Goal: Task Accomplishment & Management: Manage account settings

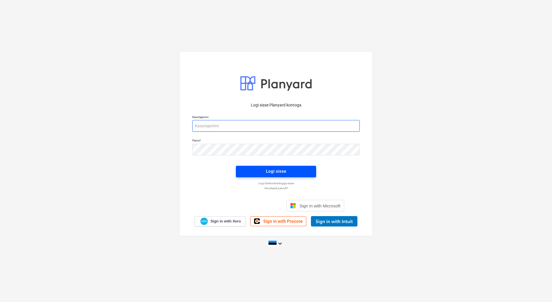
type input "[EMAIL_ADDRESS][PERSON_NAME][DOMAIN_NAME]"
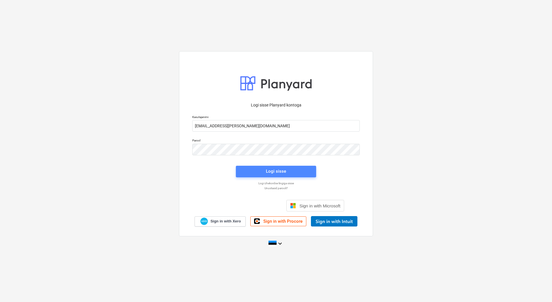
click at [273, 169] on div "Logi sisse" at bounding box center [276, 171] width 20 height 8
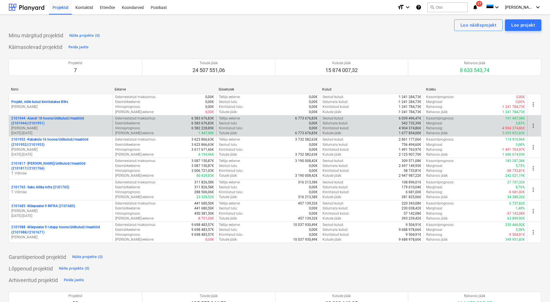
click at [68, 123] on p "2101944 - Aiandi 18 hoone/üldkulud//maatööd (2101944//2101951)" at bounding box center [60, 121] width 99 height 10
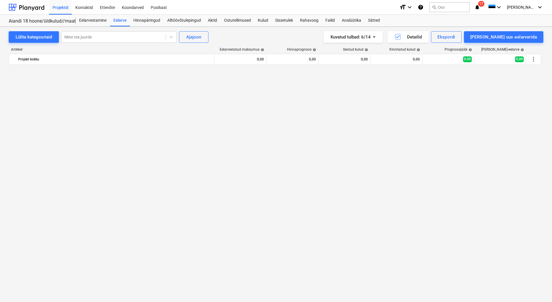
scroll to position [1502, 0]
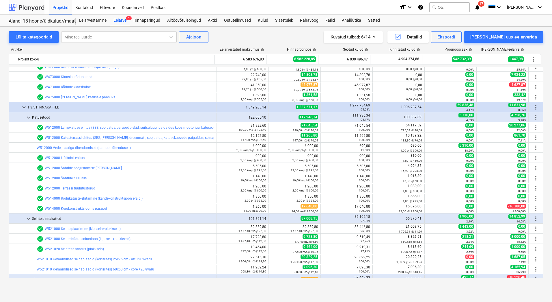
click at [40, 10] on div at bounding box center [27, 7] width 36 height 14
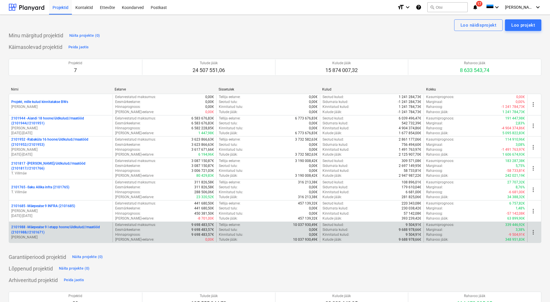
click at [43, 225] on p "2101988 - Mäepealse 9 I etapp hoone/üldkulud//maatööd (2101988//2101671)" at bounding box center [60, 229] width 99 height 10
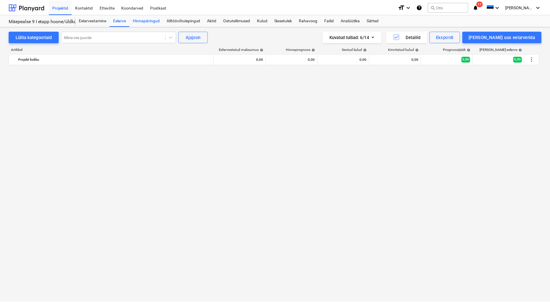
scroll to position [4964, 0]
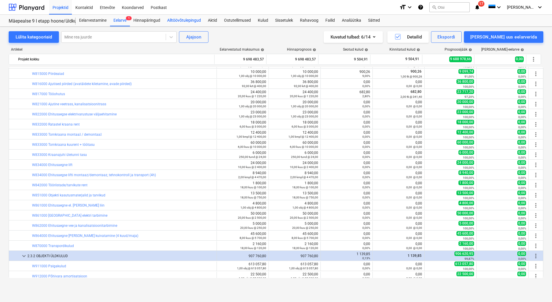
click at [194, 21] on div "Alltöövõtulepingud" at bounding box center [184, 21] width 41 height 12
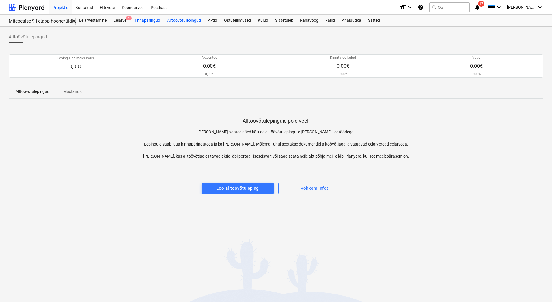
click at [143, 21] on div "Hinnapäringud" at bounding box center [147, 21] width 34 height 12
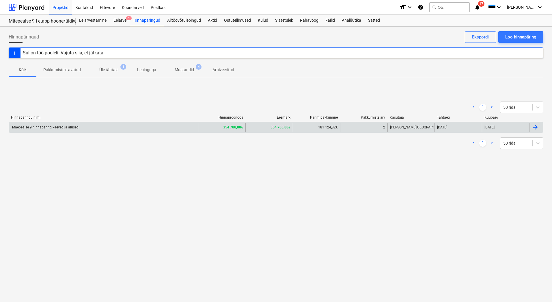
click at [64, 129] on div "Mäepealse 9 hinnapäring kaeved ja alused" at bounding box center [44, 127] width 67 height 4
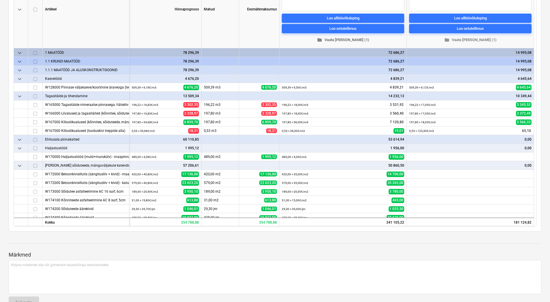
click at [345, 39] on span "folder Vaata [PERSON_NAME] (1)" at bounding box center [343, 40] width 118 height 7
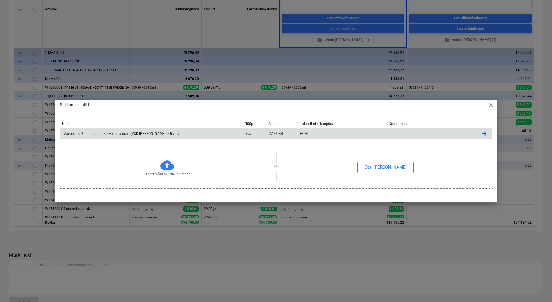
click at [481, 129] on div at bounding box center [485, 133] width 14 height 9
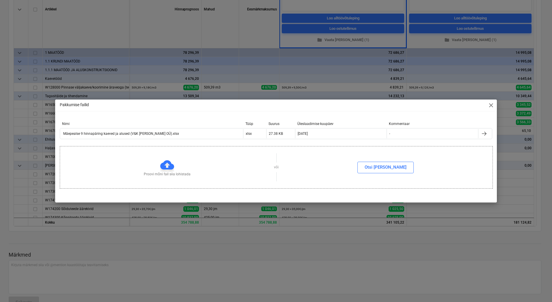
click at [213, 32] on div "Pakkumise failid close Nimi Tüüp Suurus Üleslaadimise kuupäev Kommentaar Mäepea…" at bounding box center [276, 151] width 552 height 302
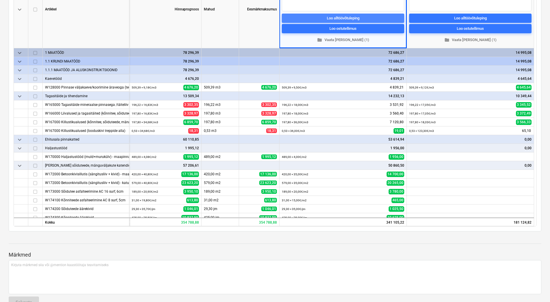
click at [325, 17] on span "Loo alltöövõtuleping" at bounding box center [343, 18] width 118 height 7
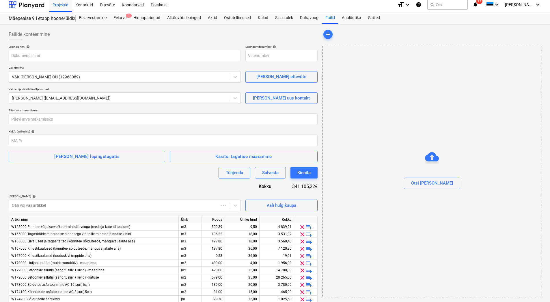
type input "2101988-SO-001"
click at [26, 52] on input "text" at bounding box center [125, 56] width 232 height 12
paste input "Alltöövõtuleping_PRJ2101988-01"
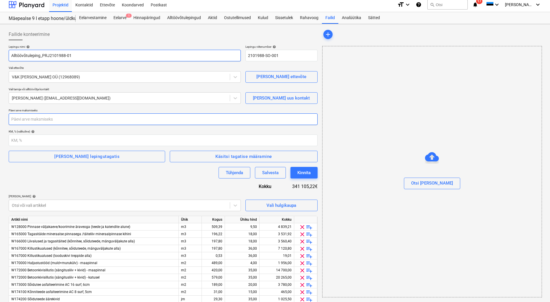
type input "Alltöövõtuleping_PRJ2101988-01"
click at [32, 122] on input "number" at bounding box center [163, 119] width 309 height 12
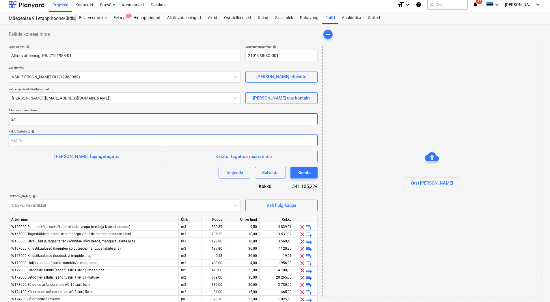
type input "24"
click at [23, 143] on input "number" at bounding box center [163, 140] width 309 height 12
type input "24"
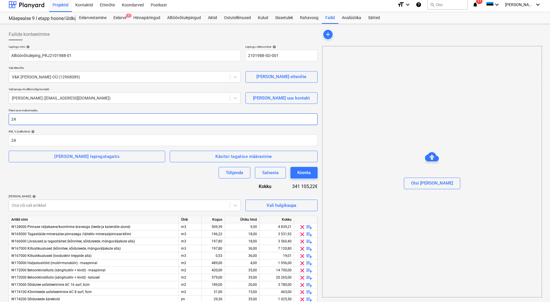
drag, startPoint x: 21, startPoint y: 120, endPoint x: 6, endPoint y: 120, distance: 14.5
click at [6, 120] on div "Failide konteerimine Lepingu nimi help Alltöövõtuleping_PRJ2101988-01 Lepingu v…" at bounding box center [275, 225] width 550 height 403
type input "10"
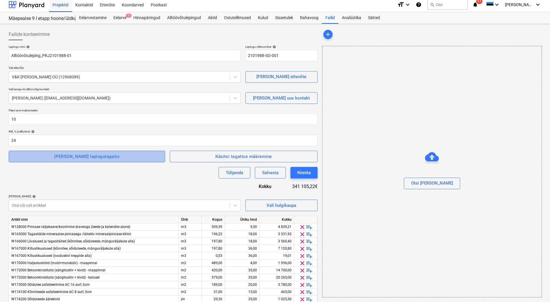
click at [107, 159] on span "[PERSON_NAME] lepingutagatis" at bounding box center [87, 157] width 144 height 8
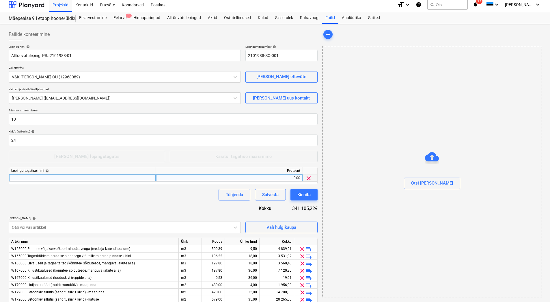
click at [16, 178] on div at bounding box center [82, 177] width 147 height 7
type input "Ehitusaegne tagatis"
click at [128, 201] on div "Lepingu nimi help Alltöövõtuleping_PRJ2101988-01 Lepingu viitenumber help 21019…" at bounding box center [163, 245] width 309 height 400
click at [253, 178] on div "0,00" at bounding box center [229, 177] width 142 height 7
type input "1"
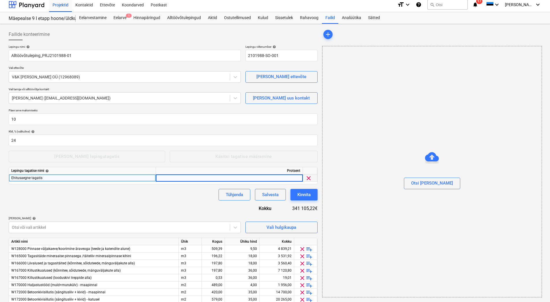
type input "7"
click at [167, 203] on div "Lepingu nimi help Alltöövõtuleping_PRJ2101988-01 Lepingu viitenumber help 21019…" at bounding box center [163, 245] width 309 height 400
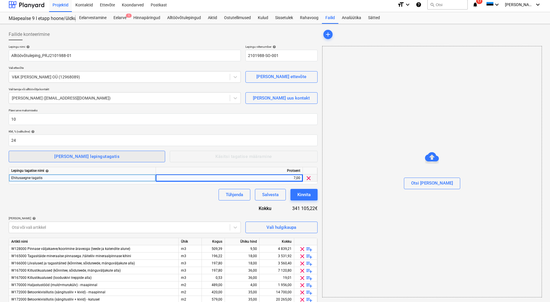
click at [106, 155] on span "[PERSON_NAME] lepingutagatis" at bounding box center [87, 157] width 144 height 8
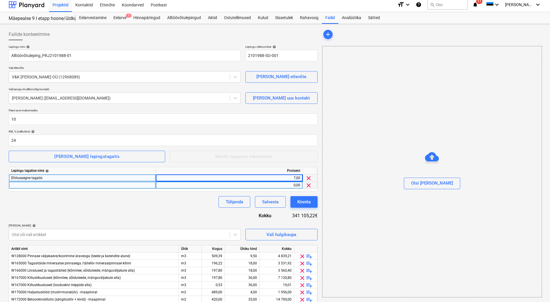
click at [43, 185] on div at bounding box center [82, 184] width 147 height 7
type input "Garantii tagatis"
click at [275, 186] on div "0,00" at bounding box center [229, 184] width 142 height 7
type input "2"
click at [281, 179] on div "7,00" at bounding box center [229, 177] width 142 height 7
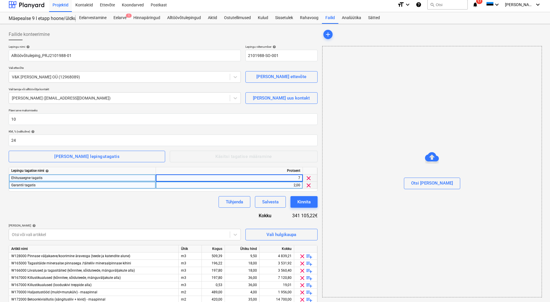
type input "8"
click at [196, 219] on div "Lepingu nimi help Alltöövõtuleping_PRJ2101988-01 Lepingu viitenumber help 21019…" at bounding box center [163, 248] width 309 height 407
click at [310, 184] on span "clear" at bounding box center [308, 185] width 7 height 7
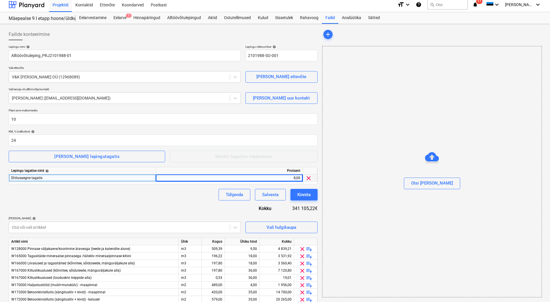
click at [293, 179] on div "8,00" at bounding box center [229, 177] width 142 height 7
type input "10"
click at [168, 201] on div "Lepingu nimi help Alltöövõtuleping_PRJ2101988-01 Lepingu viitenumber help 21019…" at bounding box center [163, 245] width 309 height 400
click at [142, 207] on div "Lepingu nimi help Alltöövõtuleping_PRJ2101988-01 Lepingu viitenumber help 21019…" at bounding box center [163, 245] width 309 height 400
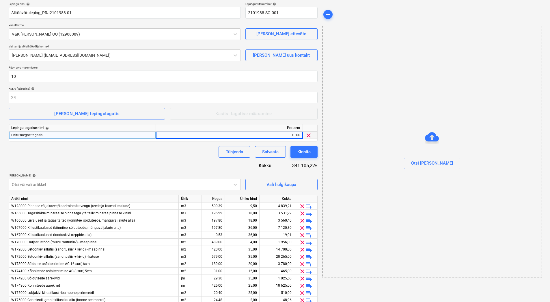
scroll to position [34, 0]
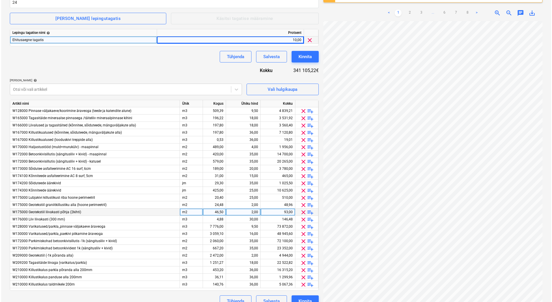
scroll to position [150, 0]
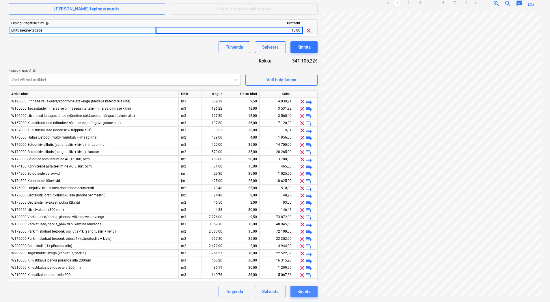
click at [307, 291] on div "Kinnita" at bounding box center [304, 291] width 13 height 8
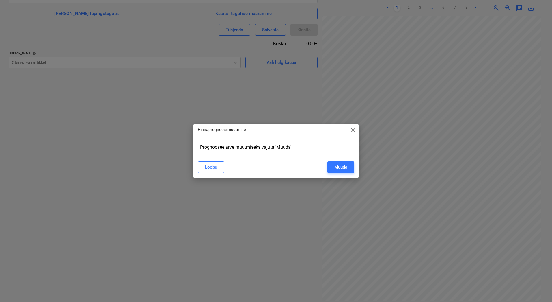
type input "2101988-SO-001"
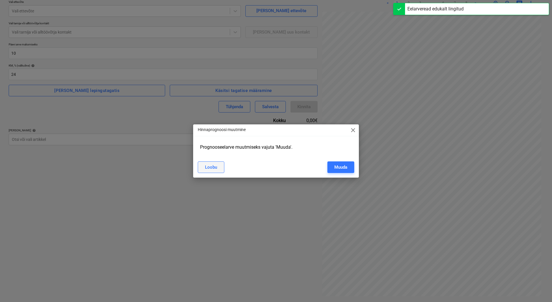
click at [215, 170] on div "Loobu" at bounding box center [211, 167] width 12 height 8
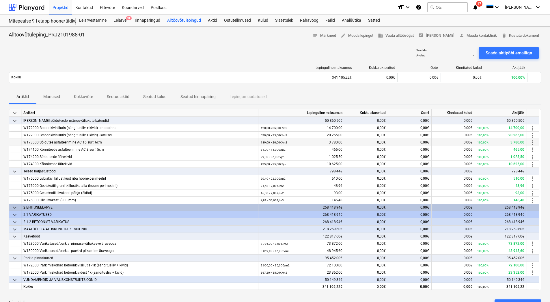
scroll to position [138, 0]
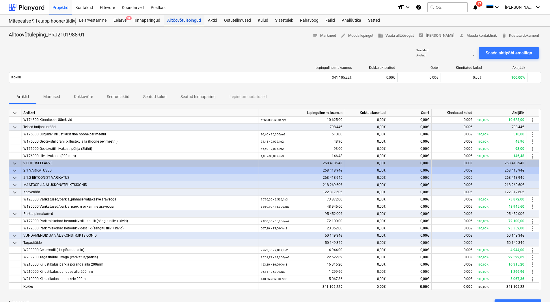
click at [185, 22] on div "Alltöövõtulepingud" at bounding box center [184, 21] width 41 height 12
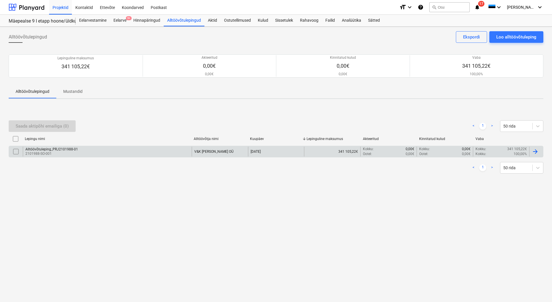
click at [47, 151] on p "2101988-SO-001" at bounding box center [51, 153] width 53 height 5
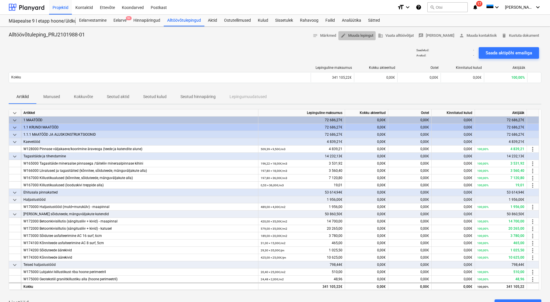
click at [374, 36] on span "edit Muuda lepingut" at bounding box center [357, 35] width 33 height 7
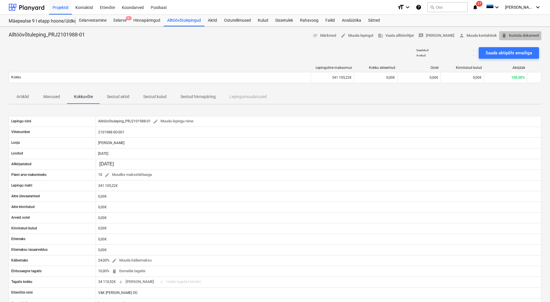
click at [513, 38] on span "delete Kustuta dokument" at bounding box center [521, 35] width 38 height 7
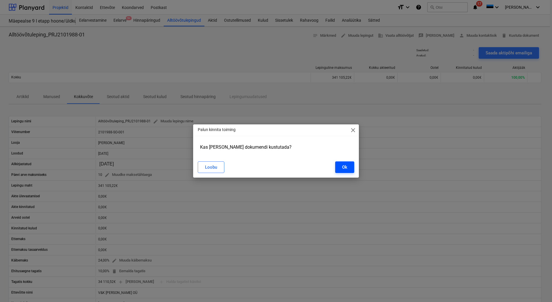
click at [343, 170] on div "Ok" at bounding box center [344, 167] width 5 height 8
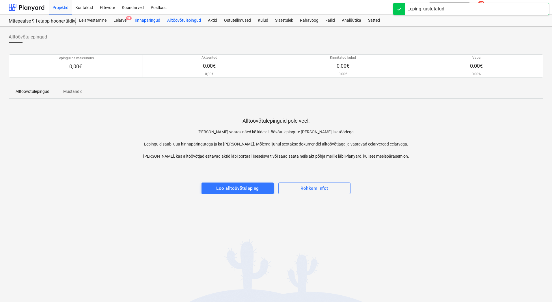
click at [141, 16] on div "Hinnapäringud" at bounding box center [147, 21] width 34 height 12
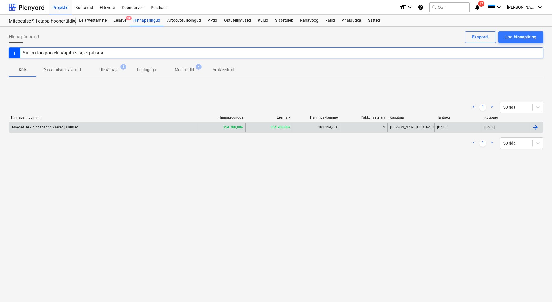
click at [62, 130] on div "Mäepealse 9 hinnapäring kaeved ja alused" at bounding box center [103, 127] width 189 height 9
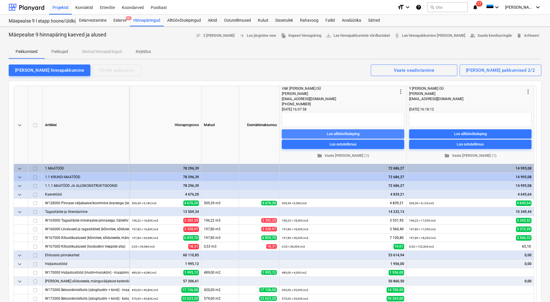
click at [316, 132] on span "Loo alltöövõtuleping" at bounding box center [343, 133] width 118 height 7
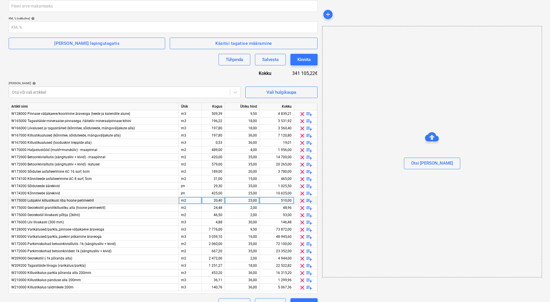
scroll to position [128, 0]
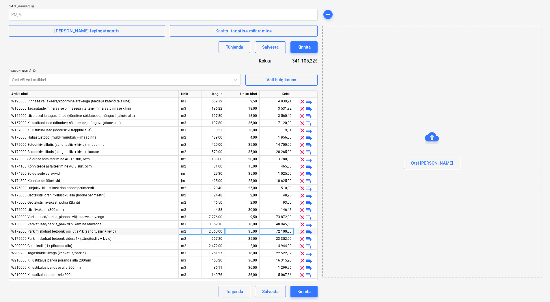
click at [304, 233] on span "clear" at bounding box center [302, 231] width 7 height 7
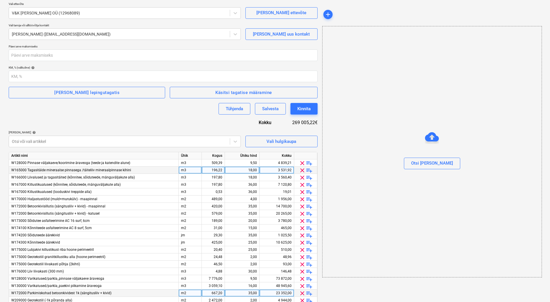
scroll to position [0, 0]
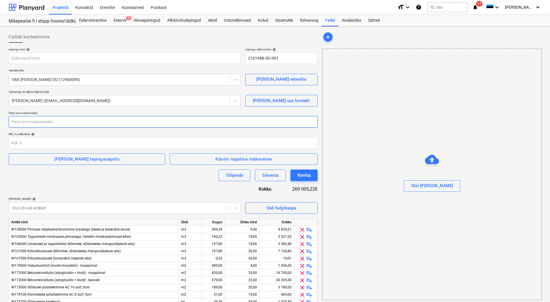
click at [56, 123] on input "number" at bounding box center [163, 122] width 309 height 12
type input "10"
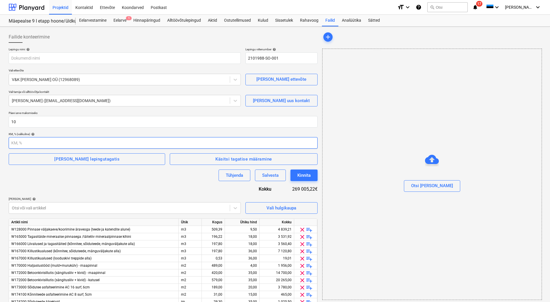
click at [44, 145] on input "number" at bounding box center [163, 143] width 309 height 12
type input "24"
click at [74, 159] on div "[PERSON_NAME] lepingutagatis" at bounding box center [86, 159] width 65 height 8
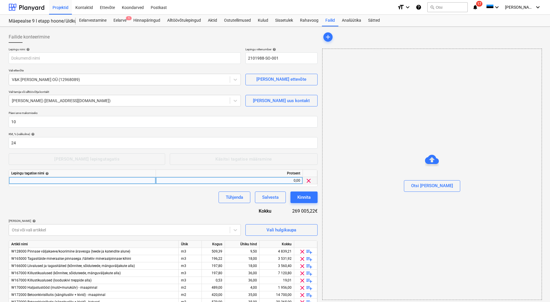
click at [11, 179] on div at bounding box center [82, 180] width 147 height 7
type input "Ehitusaegne tagatis"
click at [253, 181] on div "0,00" at bounding box center [229, 180] width 142 height 7
type input "10"
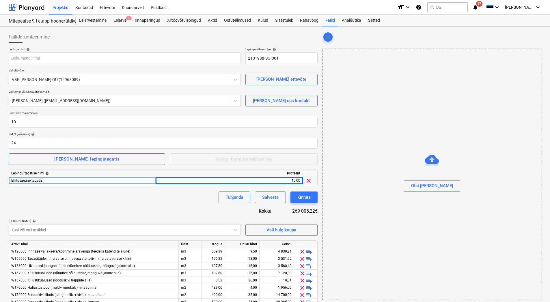
click at [160, 197] on div "Tühjenda Salvesta Kinnita" at bounding box center [163, 197] width 309 height 12
click at [63, 59] on input "text" at bounding box center [125, 58] width 232 height 12
paste input "Alltöövõtuleping_PRJ2101988-01"
type input "Alltöövõtuleping_PRJ2101988-01"
click at [93, 45] on div at bounding box center [163, 45] width 309 height 5
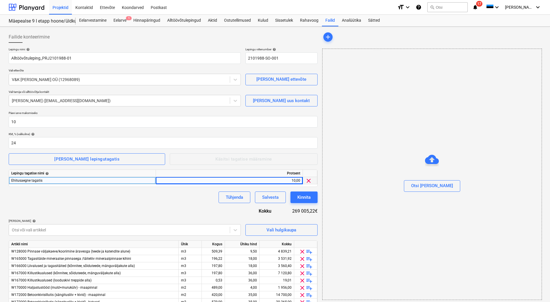
click at [93, 45] on div at bounding box center [163, 45] width 309 height 5
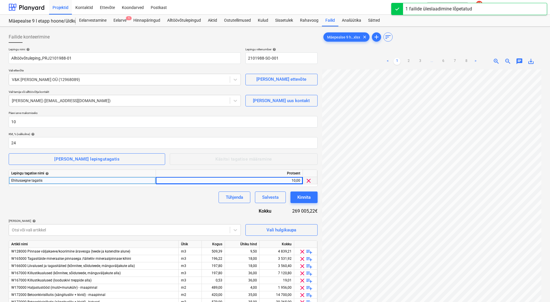
click at [185, 218] on div "Lepingu nimi help Alltöövõtuleping_PRJ2101988-01 Lepingu viitenumber help 21019…" at bounding box center [163, 243] width 309 height 392
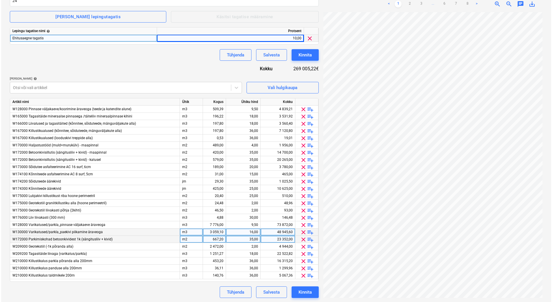
scroll to position [143, 0]
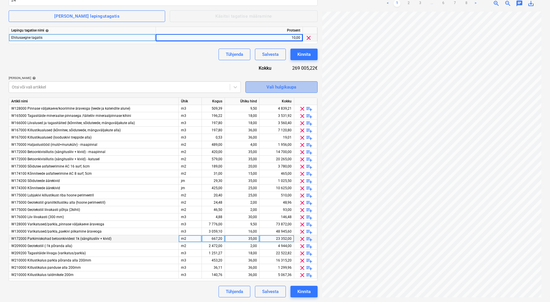
click at [292, 90] on div "Vali hulgikaupa" at bounding box center [282, 87] width 30 height 8
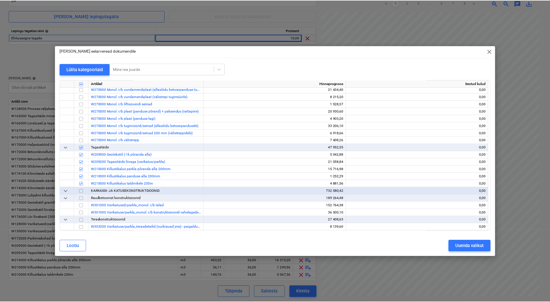
scroll to position [1098, 0]
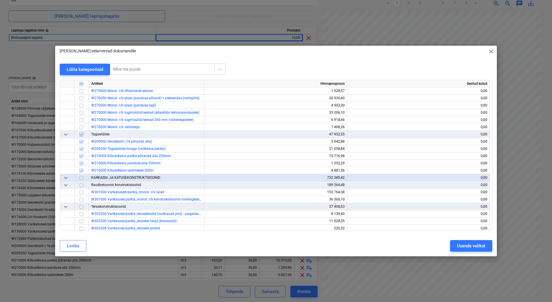
click at [490, 54] on span "close" at bounding box center [491, 51] width 7 height 7
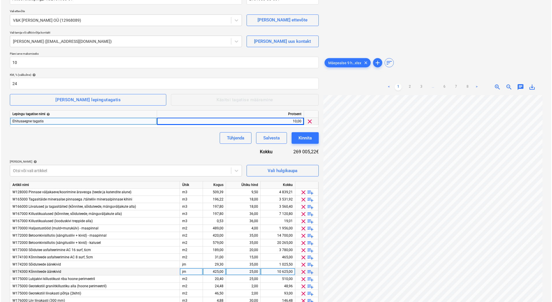
scroll to position [56, 0]
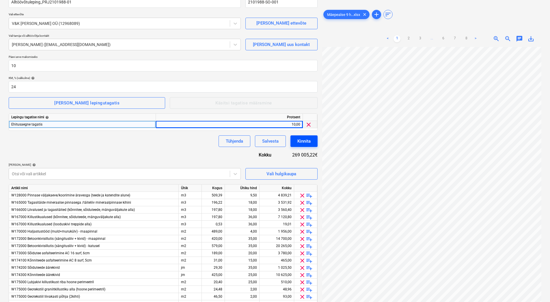
click at [306, 143] on div "Kinnita" at bounding box center [304, 141] width 13 height 8
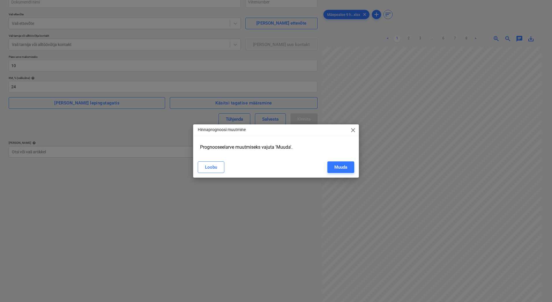
type input "2101988-SO-002"
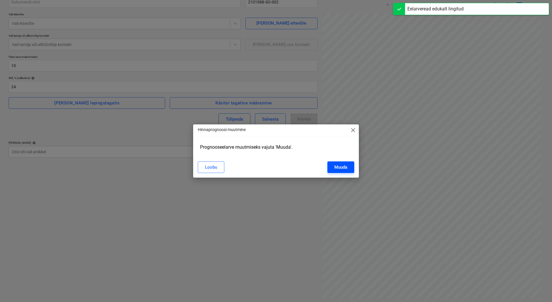
click at [335, 167] on div "Muuda" at bounding box center [341, 167] width 13 height 8
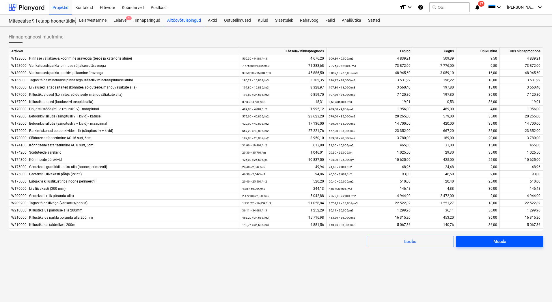
click at [506, 244] on div "Muuda" at bounding box center [500, 241] width 13 height 8
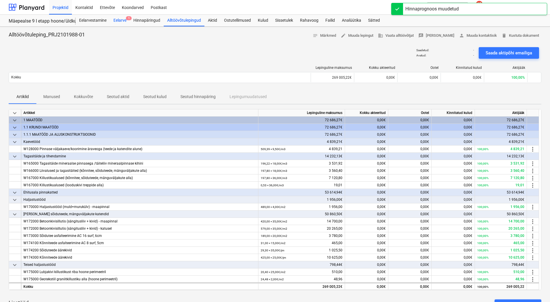
click at [123, 22] on div "Eelarve 1" at bounding box center [120, 21] width 20 height 12
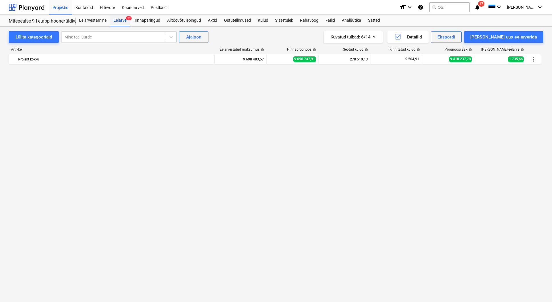
scroll to position [4964, 0]
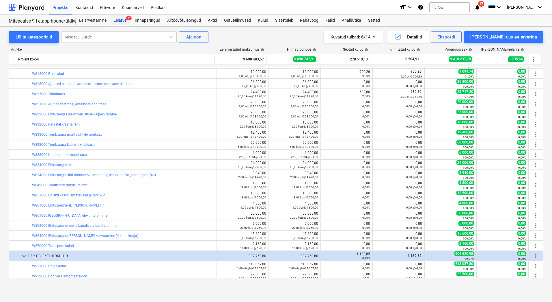
click at [123, 22] on div "Eelarve 2" at bounding box center [120, 21] width 20 height 12
click at [47, 34] on div "Lülita kategooriaid" at bounding box center [34, 37] width 36 height 8
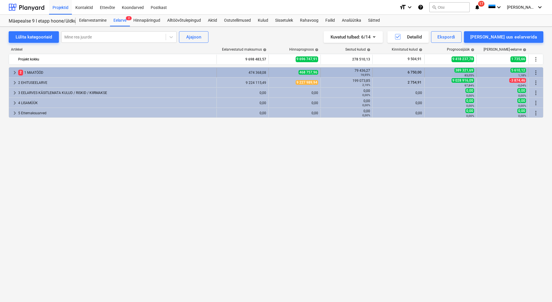
click at [44, 72] on div "2 1 MAATÖÖD" at bounding box center [116, 72] width 196 height 9
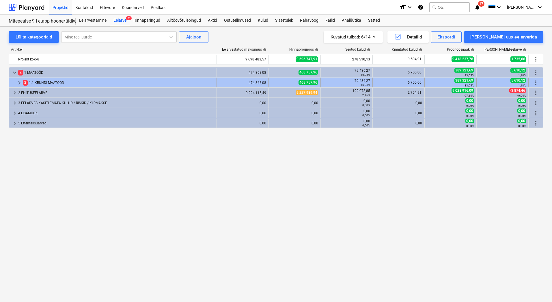
click at [44, 82] on div "2 1.1 KRUNDI MAATÖÖD" at bounding box center [119, 82] width 192 height 9
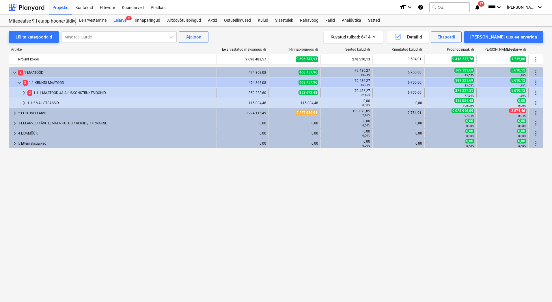
click at [45, 93] on div "2 1.1.1 MAATÖÖD JA ALUSKONSTRUKTSIOONID" at bounding box center [120, 92] width 187 height 9
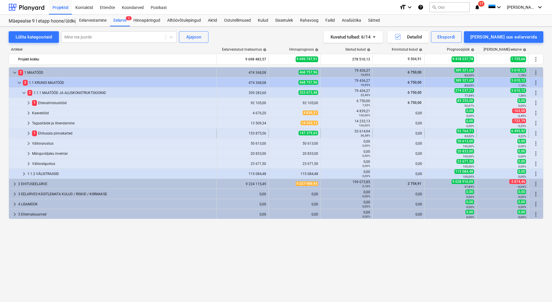
click at [55, 133] on div "1 Ehitusala pinnakatted" at bounding box center [123, 133] width 182 height 9
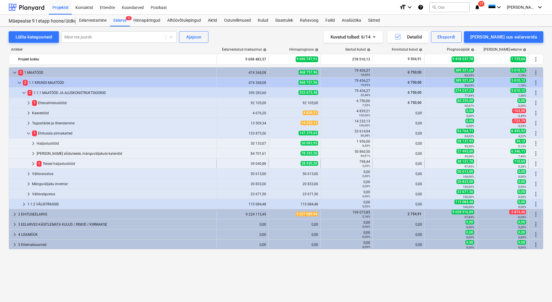
click at [55, 165] on div "1 Teised haljastustööd" at bounding box center [126, 163] width 178 height 9
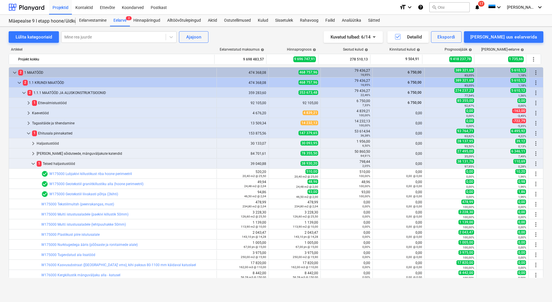
scroll to position [93, 0]
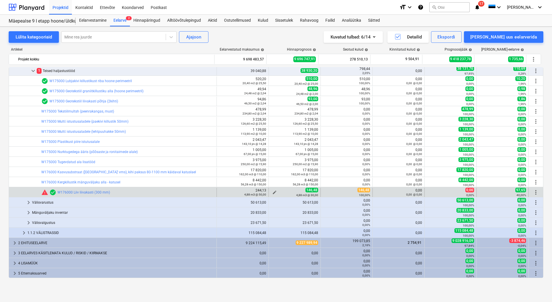
click at [272, 192] on span "edit" at bounding box center [274, 192] width 5 height 5
type textarea "x"
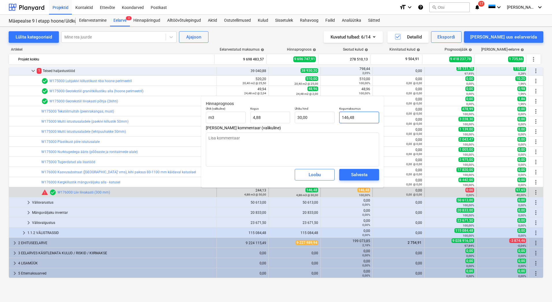
type input "146,475"
click at [355, 116] on input "146,475" at bounding box center [359, 118] width 40 height 12
type textarea "x"
type input "146,47"
type textarea "x"
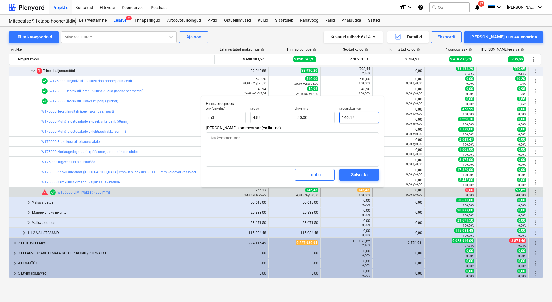
type input "146,4"
type input "29,98"
type textarea "x"
type input "146,49"
type input "30,00"
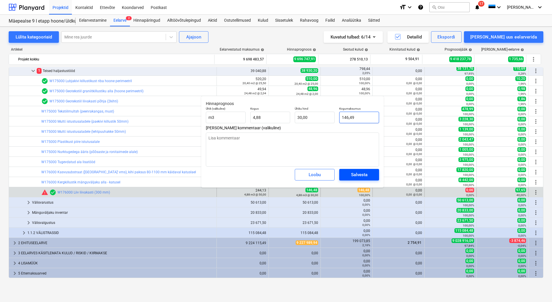
type input "146,49"
click at [362, 171] on div "Salvesta" at bounding box center [359, 175] width 16 height 8
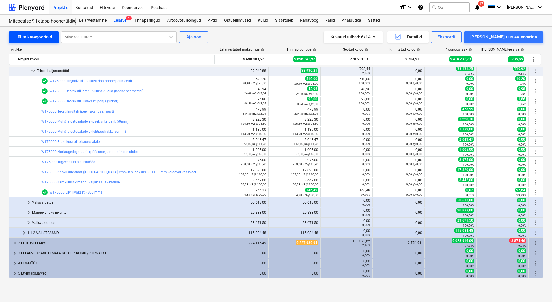
click at [41, 38] on div "Lülita kategooriaid" at bounding box center [34, 37] width 36 height 8
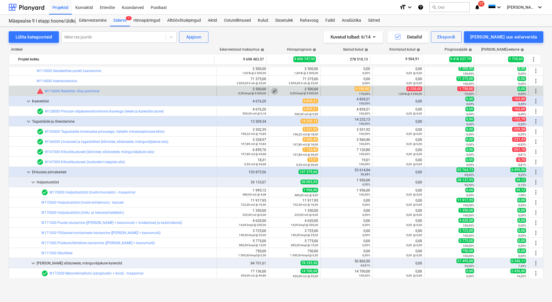
click at [274, 90] on span "edit" at bounding box center [274, 91] width 5 height 5
type textarea "x"
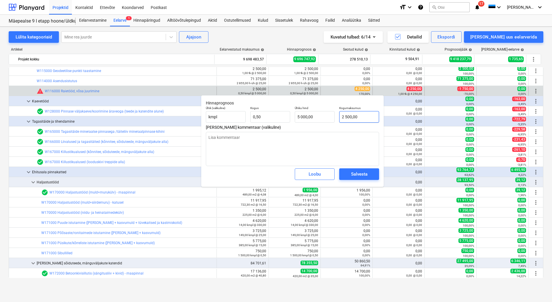
type input "2500"
drag, startPoint x: 361, startPoint y: 118, endPoint x: 339, endPoint y: 119, distance: 21.4
click at [339, 119] on input "2500" at bounding box center [359, 117] width 40 height 12
type textarea "x"
type input "4"
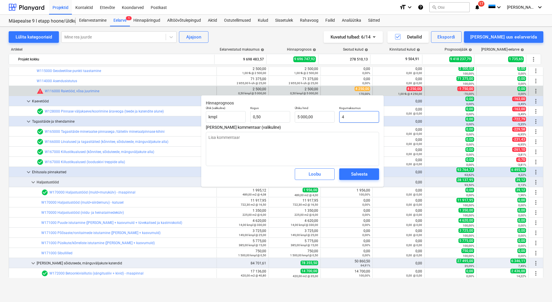
type input "8,00"
type textarea "x"
type input "42"
type input "84,00"
type textarea "x"
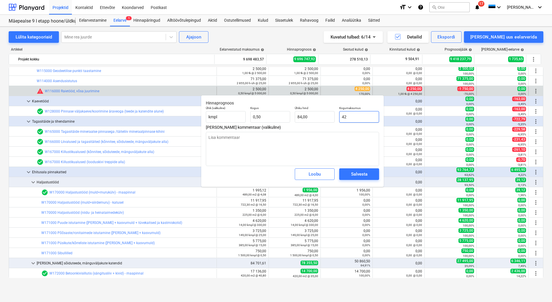
type input "425"
type input "850,00"
type textarea "x"
type input "4250"
type input "8 500,00"
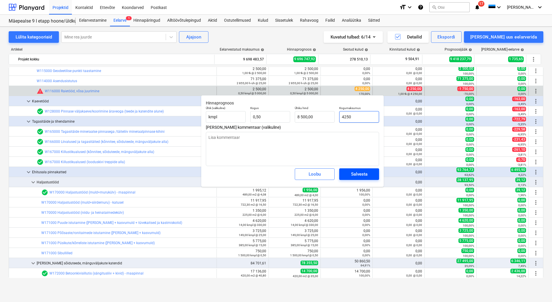
type input "4250"
type textarea "x"
type input "4 250,00"
click at [369, 175] on span "Salvesta" at bounding box center [359, 174] width 26 height 8
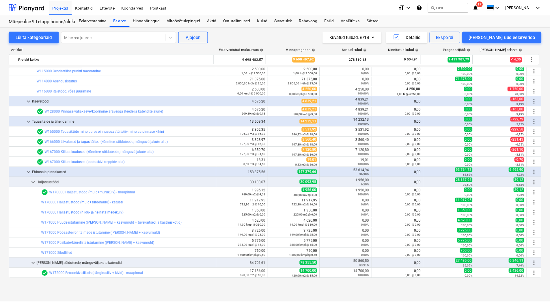
scroll to position [0, 0]
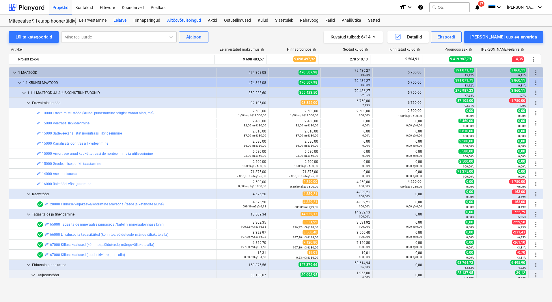
click at [180, 19] on div "Alltöövõtulepingud" at bounding box center [184, 21] width 41 height 12
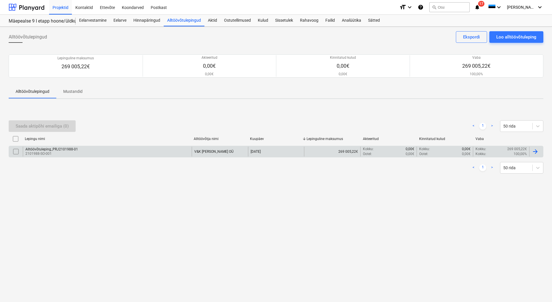
click at [15, 152] on input "checkbox" at bounding box center [15, 151] width 9 height 9
click at [33, 126] on div "Saada aktipõhi emailiga (1)" at bounding box center [42, 126] width 53 height 8
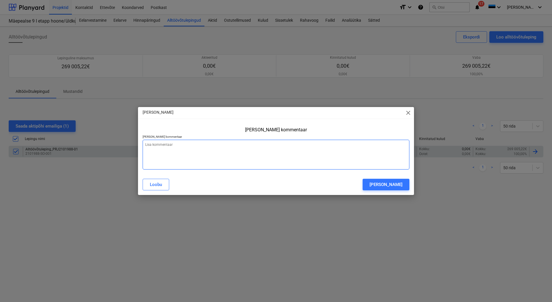
click at [210, 151] on textarea at bounding box center [276, 155] width 267 height 30
type textarea "x"
type textarea "S"
type textarea "x"
type textarea "Sa"
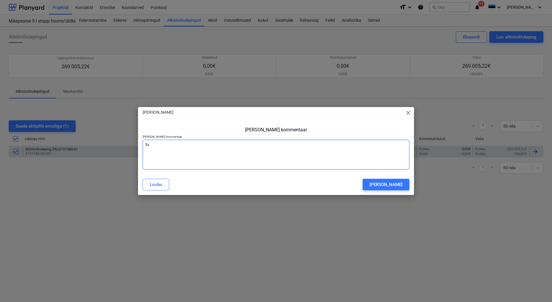
type textarea "x"
type textarea "Saa"
type textarea "x"
type textarea "Saad"
type textarea "x"
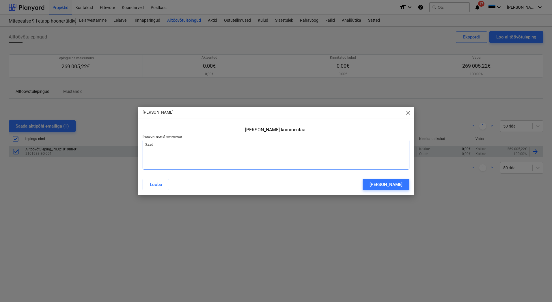
type textarea "Saa"
type textarea "x"
type textarea "Sa"
type textarea "x"
type textarea "S"
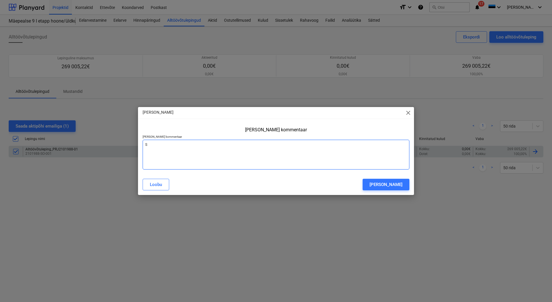
type textarea "x"
type textarea "P"
type textarea "x"
type textarea "Pa"
type textarea "x"
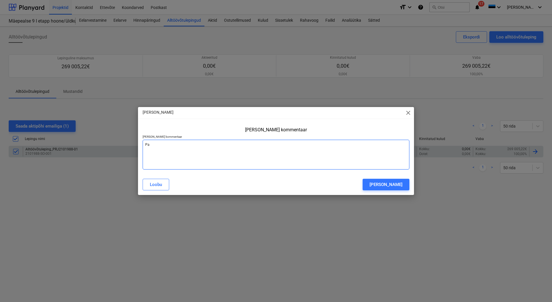
type textarea "Pal"
type textarea "x"
type textarea "Palu"
type textarea "x"
type textarea "Palun"
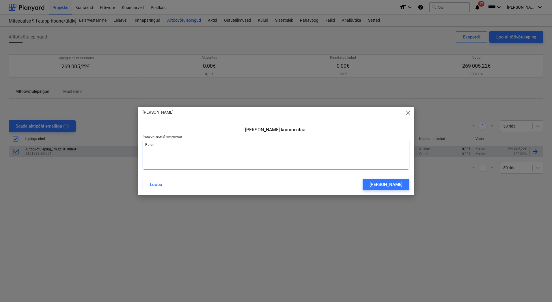
type textarea "x"
type textarea "Palun"
type textarea "x"
type textarea "Palun t"
type textarea "x"
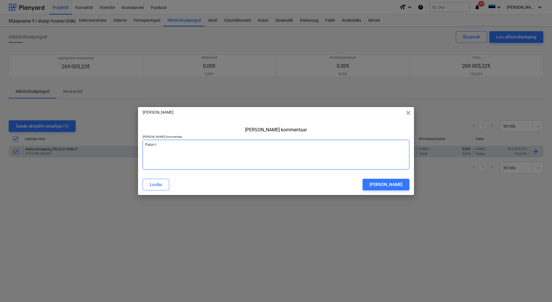
type textarea "Palun tö"
type textarea "x"
type textarea "Palun t"
type textarea "x"
type textarea "Palun tä"
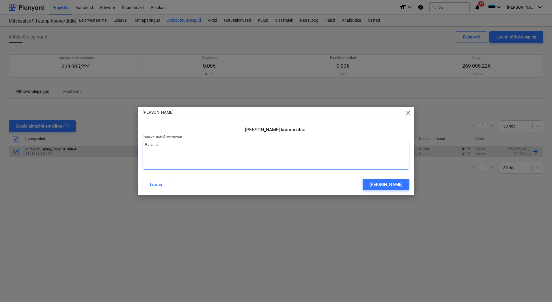
type textarea "x"
type textarea "Palun täi"
type textarea "x"
type textarea "[PERSON_NAME]"
type textarea "x"
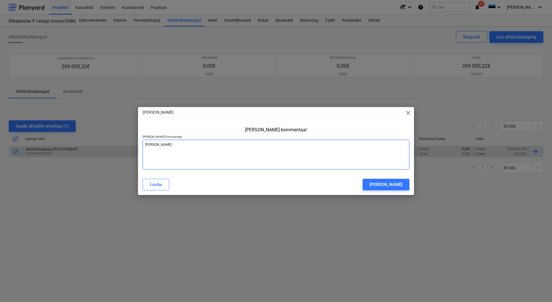
type textarea "Palun täita"
type textarea "x"
type textarea "Palun täita"
type textarea "x"
type textarea "Palun täita a"
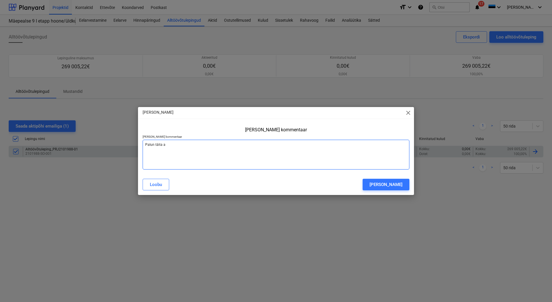
type textarea "x"
type textarea "Palun täita ak"
type textarea "x"
type textarea "Palun täita akt"
type textarea "x"
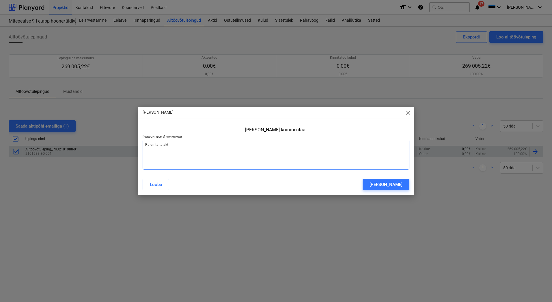
type textarea "Palun täita akt"
type textarea "x"
type textarea "Palun täita akt j"
type textarea "x"
type textarea "Palun täita akt ja"
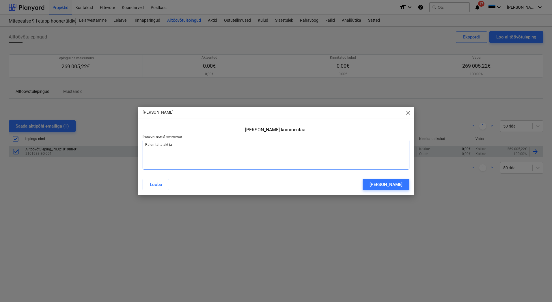
type textarea "x"
type textarea "Palun täita akt ja"
type textarea "x"
type textarea "Palun täita akt ja s"
type textarea "x"
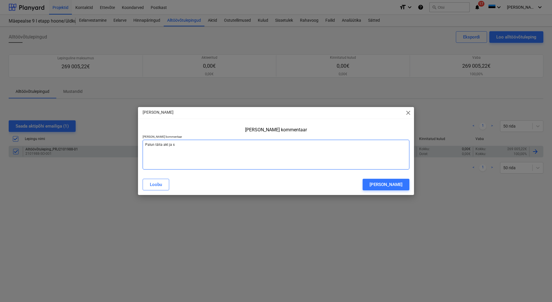
type textarea "Palun täita akt ja sa"
type textarea "x"
type textarea "Palun täita akt ja saa"
type textarea "x"
type textarea "Palun täita akt ja saat"
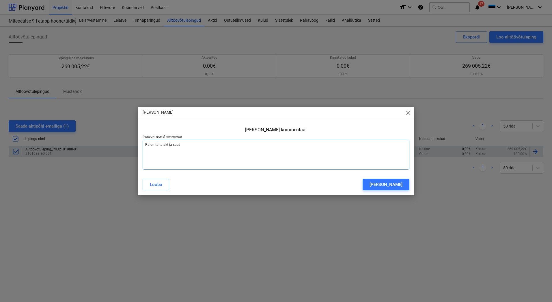
type textarea "x"
type textarea "Palun täita akt ja saata"
type textarea "x"
type textarea "Palun täita akt ja saata"
type textarea "x"
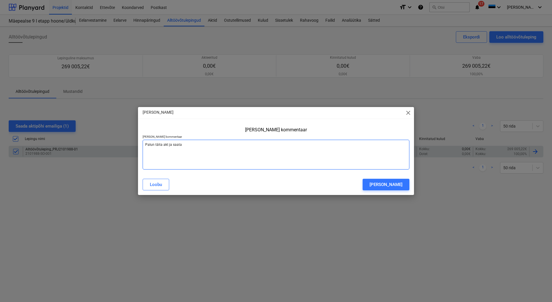
type textarea "Palun täita akt ja saata k"
type textarea "x"
type textarea "Palun täita akt ja saata ko"
type textarea "x"
type textarea "Palun täita akt ja saata kon"
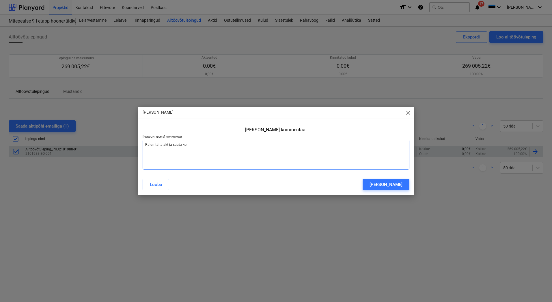
type textarea "x"
type textarea "Palun täita akt ja saata kont"
type textarea "x"
type textarea "Palun täita akt ja saata kontr"
type textarea "x"
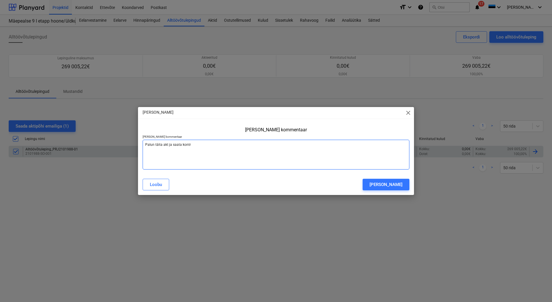
type textarea "Palun täita akt ja saata kontro"
type textarea "x"
type textarea "Palun täita akt ja saata kontrol"
type textarea "x"
type textarea "Palun täita akt ja saata kontroll"
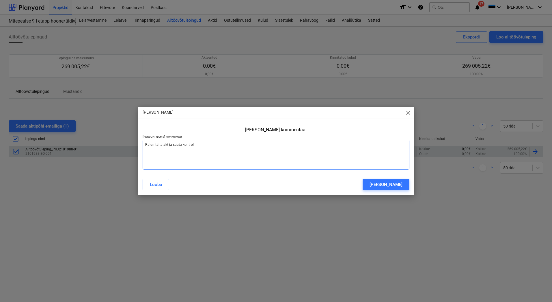
type textarea "x"
type textarea "Palun täita akt ja saata kontrolli"
type textarea "x"
type textarea "Palun täita akt ja saata kontrollim"
type textarea "x"
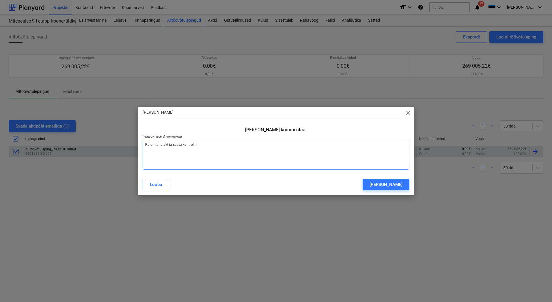
type textarea "Palun täita akt ja saata kontrollimi"
type textarea "x"
type textarea "Palun täita akt ja saata kontrollimis"
type textarea "x"
type textarea "Palun täita akt ja saata kontrollimise"
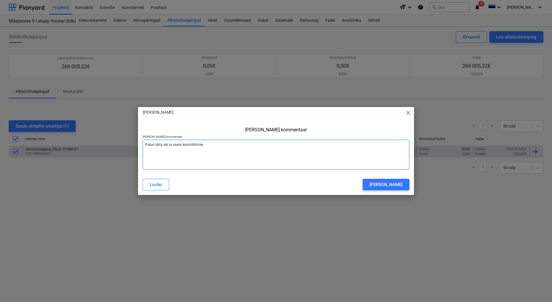
type textarea "x"
type textarea "Palun täita akt ja saata kontrollimisek"
type textarea "x"
type textarea "Palun täita akt ja saata kontrollimiseks"
type textarea "x"
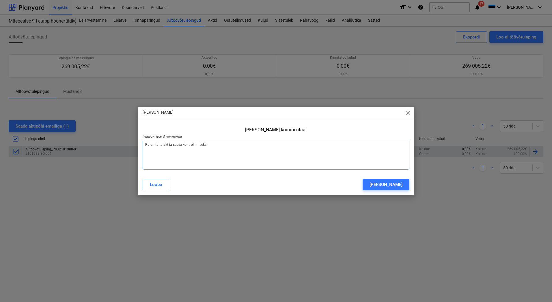
type textarea "Palun täita akt ja saata kontrollimiseks"
type textarea "x"
type textarea "Palun täita akt ja saata kontrollimiseks h"
type textarea "x"
type textarea "Palun täita akt ja saata kontrollimiseks hi"
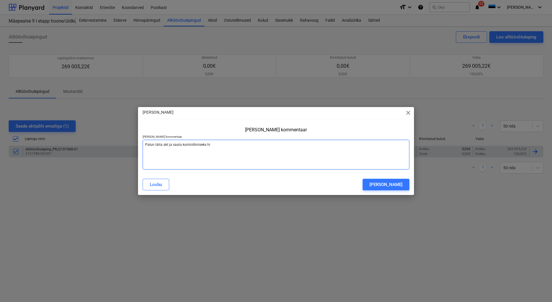
type textarea "x"
type textarea "Palun täita akt ja saata kontrollimiseks hil"
type textarea "x"
type textarea "Palun täita akt ja saata kontrollimiseks hilj"
type textarea "x"
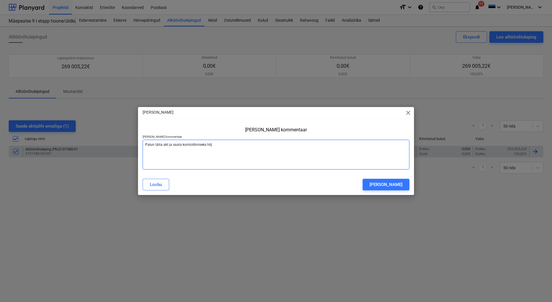
type textarea "Palun täita akt ja saata kontrollimiseks hilje"
type textarea "x"
type textarea "Palun täita akt ja saata kontrollimiseks hiljem"
type textarea "x"
type textarea "Palun täita akt ja saata kontrollimiseks hiljema"
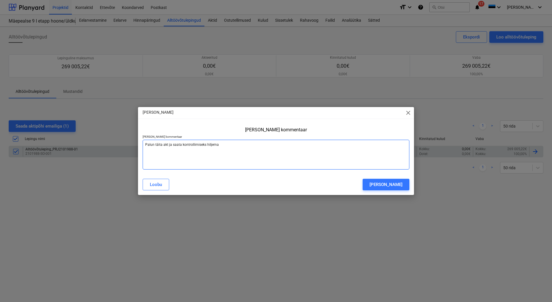
type textarea "x"
type textarea "Palun täita akt ja saata kontrollimiseks hiljemal"
type textarea "x"
type textarea "Palun täita akt ja saata kontrollimiseks hiljemalt"
type textarea "x"
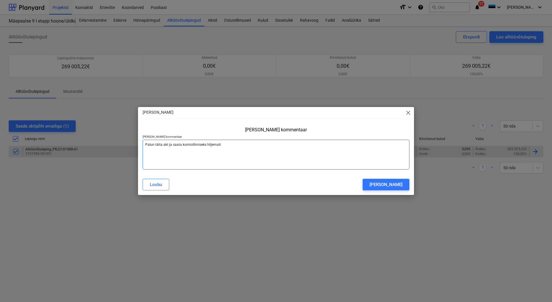
type textarea "Palun täita akt ja saata kontrollimiseks hiljemalt"
type textarea "x"
type textarea "Palun täita akt ja saata kontrollimiseks hiljemalt 1"
type textarea "x"
type textarea "Palun täita akt ja saata kontrollimiseks hiljemalt 18"
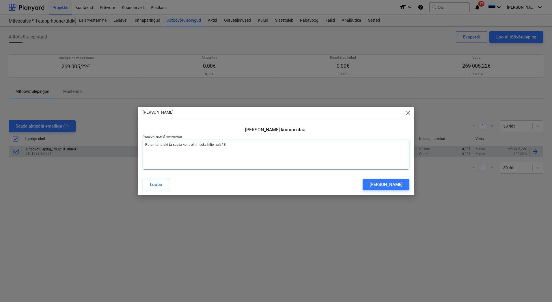
type textarea "x"
type textarea "Palun täita akt ja saata kontrollimiseks hiljemalt 18."
type textarea "x"
type textarea "Palun täita akt ja saata kontrollimiseks hiljemalt 18.0"
type textarea "x"
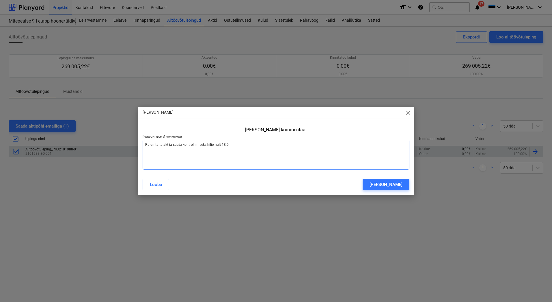
type textarea "Palun täita akt ja saata kontrollimiseks hiljemalt 18.04"
type textarea "x"
type textarea "Palun täita akt ja saata kontrollimiseks hiljemalt 18.0"
type textarea "x"
type textarea "Palun täita akt ja saata kontrollimiseks hiljemalt 18.09"
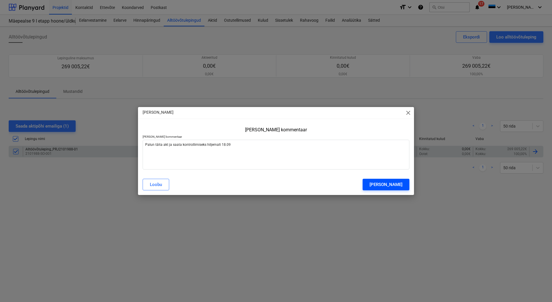
click at [390, 181] on div "[PERSON_NAME]" at bounding box center [386, 185] width 33 height 8
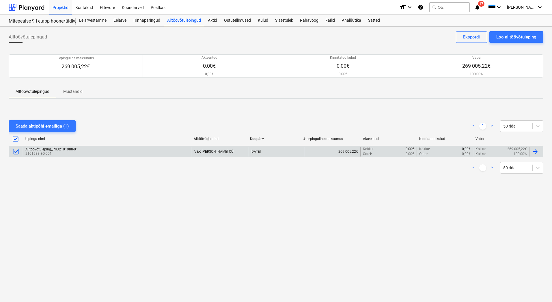
type textarea "x"
click at [35, 12] on div at bounding box center [27, 7] width 36 height 14
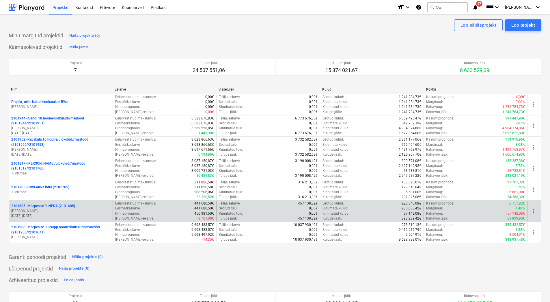
click at [84, 214] on p "[DATE] - [DATE]" at bounding box center [60, 215] width 99 height 5
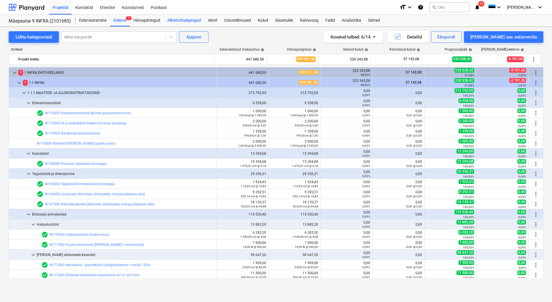
click at [187, 20] on div "Alltöövõtulepingud" at bounding box center [184, 21] width 41 height 12
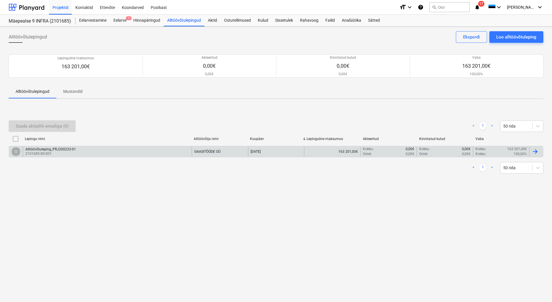
click at [15, 151] on input "checkbox" at bounding box center [15, 151] width 9 height 9
click at [72, 151] on p "2101685-SO-001" at bounding box center [50, 153] width 51 height 5
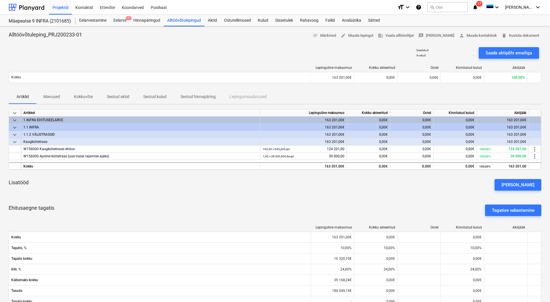
click at [546, 125] on div "Alltöövõtuleping_PRJ200233-01 notes Märkmed edit Muuda lepingut business Vaata …" at bounding box center [275, 237] width 550 height 420
click at [196, 20] on div "Alltöövõtulepingud" at bounding box center [184, 21] width 41 height 12
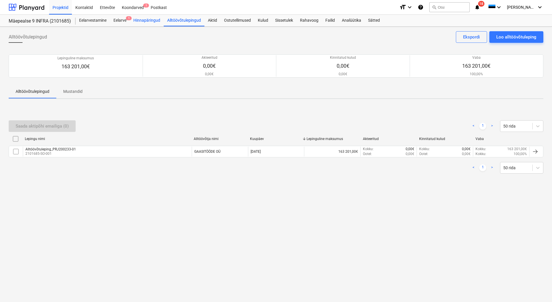
click at [154, 18] on div "Hinnapäringud" at bounding box center [147, 21] width 34 height 12
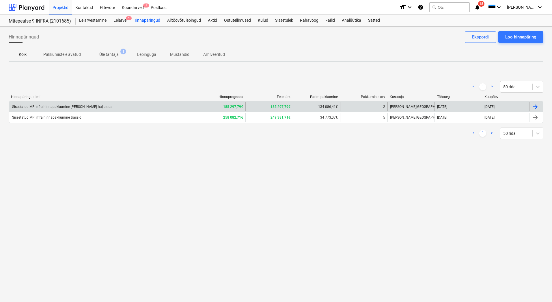
click at [90, 108] on div "Sisestatud MP Infra hinnapakkumine [PERSON_NAME] haljastus" at bounding box center [61, 107] width 101 height 4
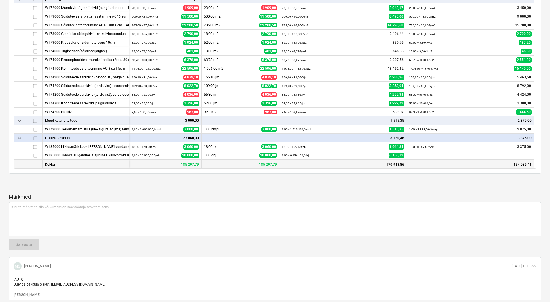
scroll to position [114, 0]
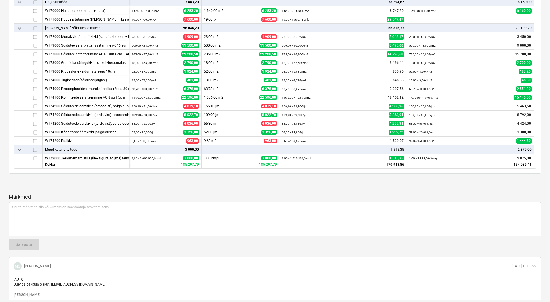
click at [419, 195] on p "Märkmed" at bounding box center [275, 196] width 533 height 7
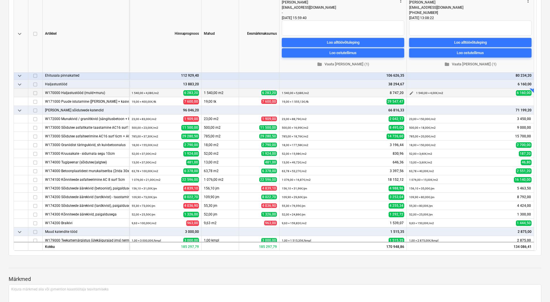
scroll to position [58, 0]
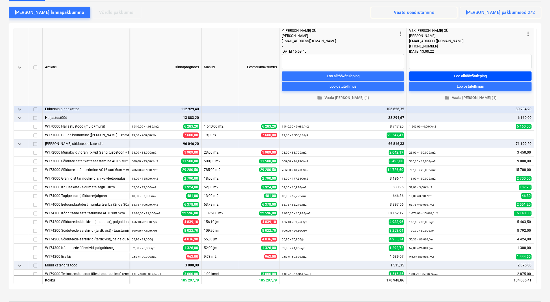
click at [463, 74] on div "Loo alltöövõtuleping" at bounding box center [470, 76] width 33 height 7
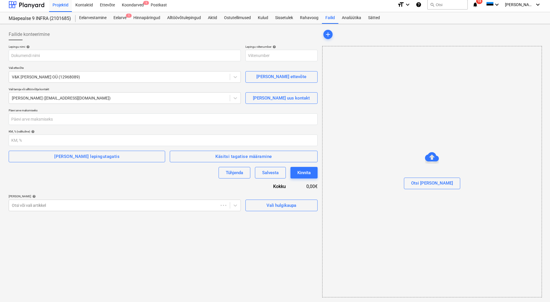
scroll to position [3, 0]
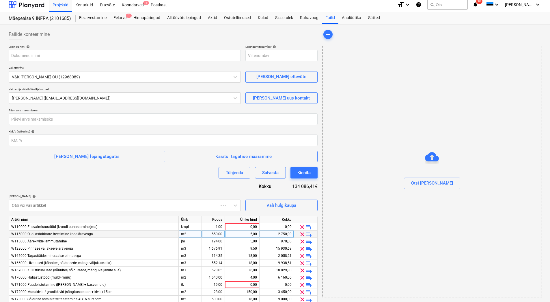
type input "2101685-SO-002"
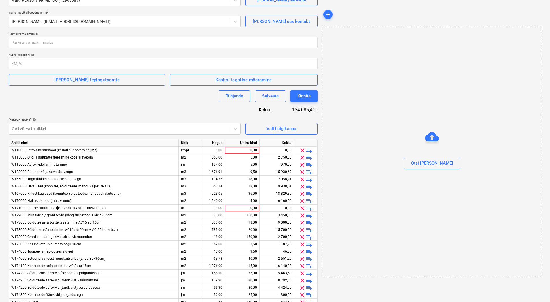
scroll to position [89, 0]
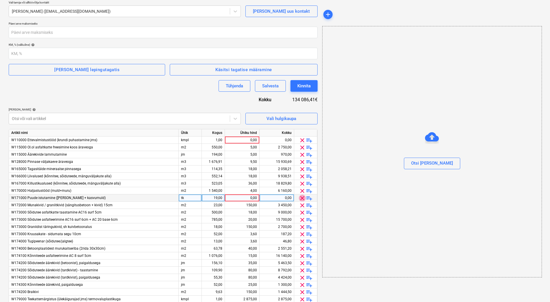
click at [301, 198] on span "clear" at bounding box center [302, 197] width 7 height 7
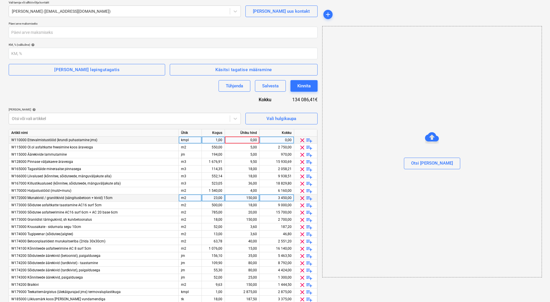
click at [303, 140] on span "clear" at bounding box center [302, 140] width 7 height 7
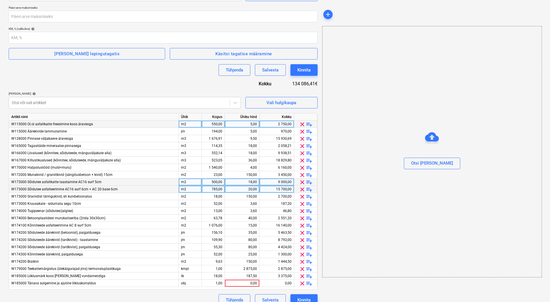
scroll to position [114, 0]
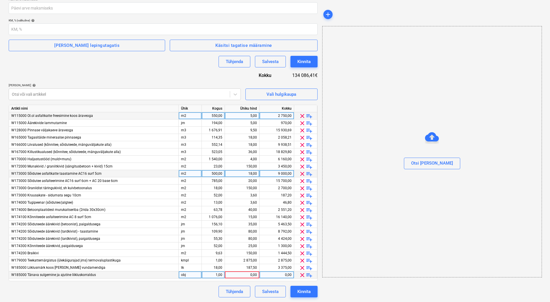
click at [301, 274] on span "clear" at bounding box center [302, 274] width 7 height 7
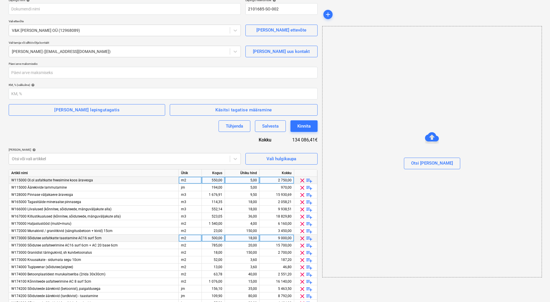
scroll to position [49, 0]
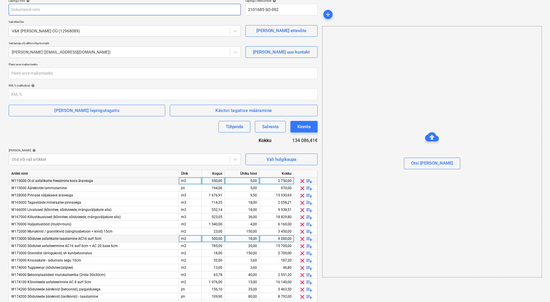
click at [29, 10] on input "text" at bounding box center [125, 10] width 232 height 12
paste input "Alltöövõtuleping_PRJ2002333-02"
type input "Alltöövõtuleping_PRJ2002333-02"
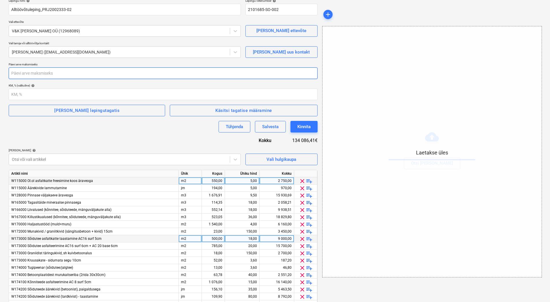
click at [35, 71] on input "number" at bounding box center [163, 73] width 309 height 12
type input "10"
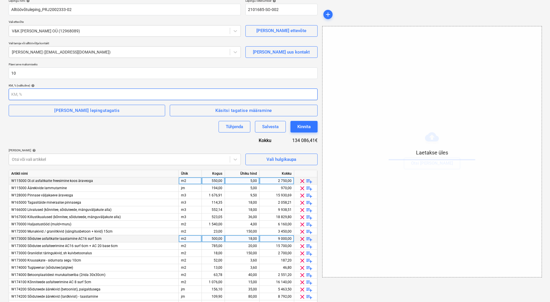
click at [31, 93] on input "number" at bounding box center [163, 94] width 309 height 12
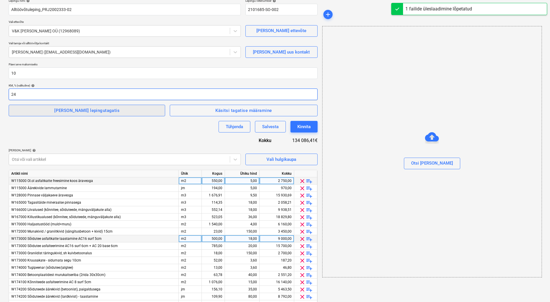
type input "24"
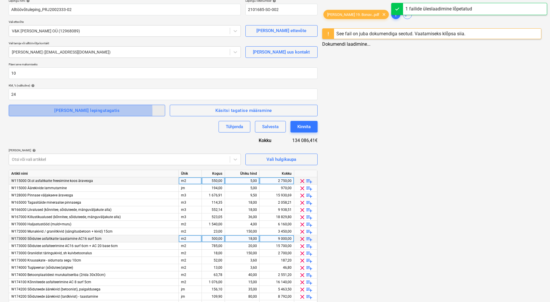
click at [30, 112] on span "[PERSON_NAME] lepingutagatis" at bounding box center [87, 111] width 144 height 8
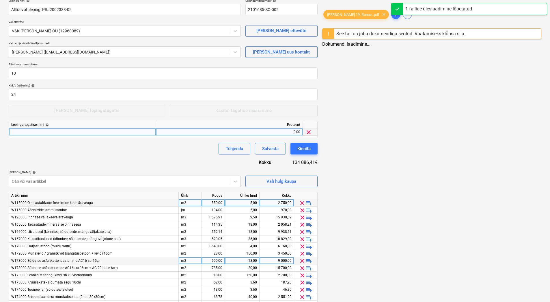
click at [20, 133] on div at bounding box center [82, 131] width 147 height 7
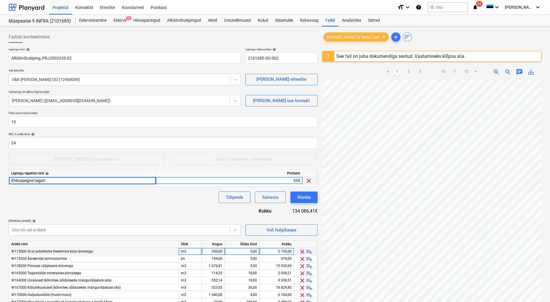
type input "Ehitusaegne tagatis"
click at [263, 181] on div "0,00" at bounding box center [229, 180] width 142 height 7
type input "10"
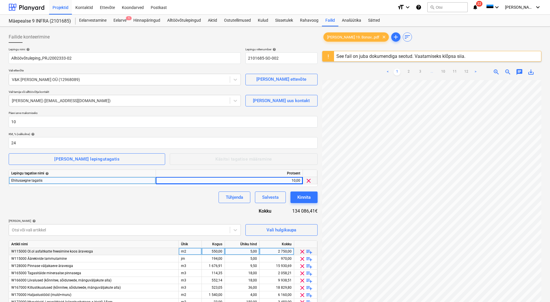
click at [176, 202] on div "Tühjenda Salvesta Kinnita" at bounding box center [163, 197] width 309 height 12
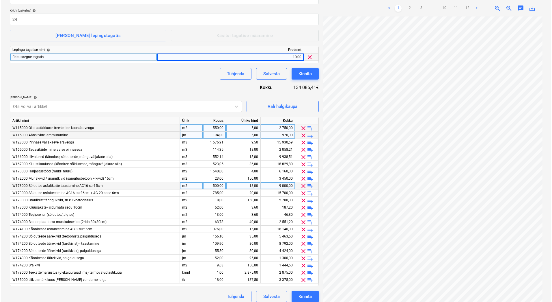
scroll to position [128, 0]
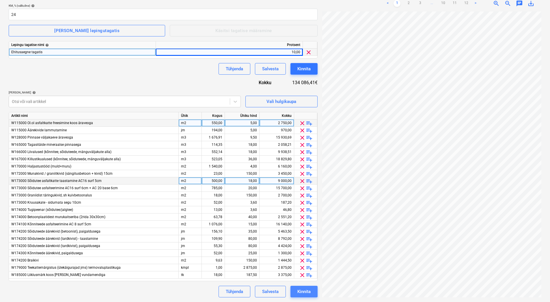
click at [309, 292] on div "Kinnita" at bounding box center [304, 291] width 13 height 8
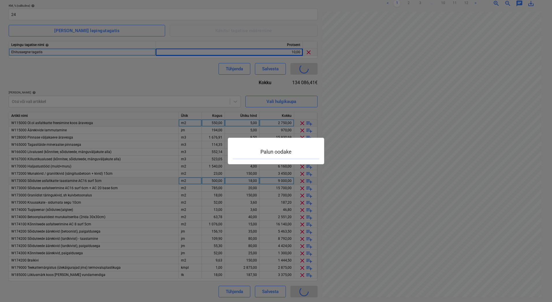
type input "2101685-SO-002"
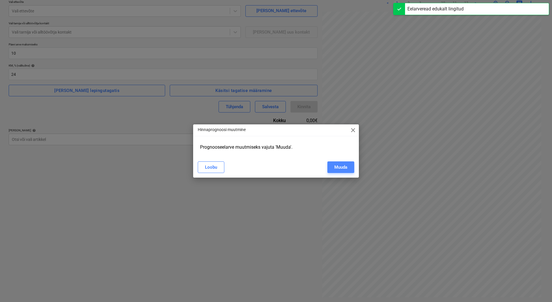
click at [344, 166] on div "Muuda" at bounding box center [341, 167] width 13 height 8
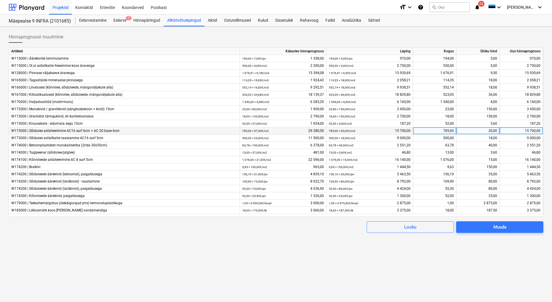
click at [398, 129] on div "785,00 × 20,00€ / m2 15 700,00" at bounding box center [370, 130] width 82 height 7
drag, startPoint x: 400, startPoint y: 130, endPoint x: 396, endPoint y: 131, distance: 4.4
click at [396, 131] on div "785,00 × 20,00€ / m2 15 700,00" at bounding box center [370, 130] width 82 height 7
drag, startPoint x: 396, startPoint y: 131, endPoint x: 385, endPoint y: 130, distance: 10.7
click at [385, 130] on div "785,00 × 20,00€ / m2 15 700,00" at bounding box center [370, 130] width 82 height 7
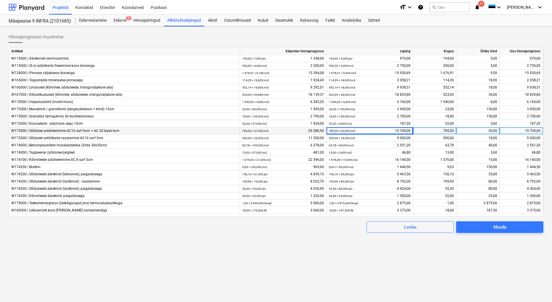
click at [530, 130] on div "15 700,00" at bounding box center [521, 130] width 38 height 7
type input "27000"
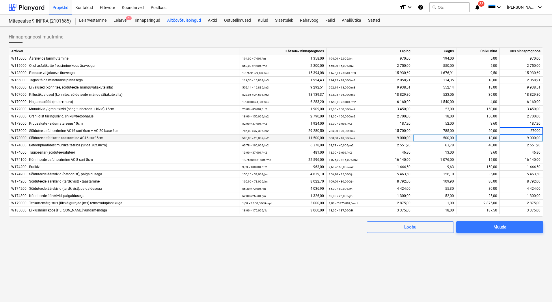
click at [522, 140] on div "9 000,00" at bounding box center [521, 137] width 38 height 7
type input "10000"
click at [522, 147] on div "2 551,20" at bounding box center [521, 145] width 38 height 7
click at [533, 145] on input "2551,2" at bounding box center [521, 145] width 43 height 7
type input "5551,2"
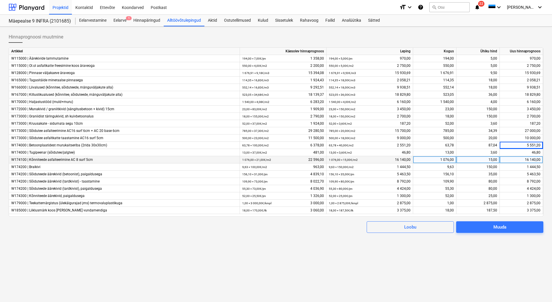
click at [523, 159] on div "16 140,00" at bounding box center [521, 159] width 38 height 7
click at [534, 159] on input "16140" at bounding box center [521, 159] width 43 height 7
drag, startPoint x: 535, startPoint y: 159, endPoint x: 532, endPoint y: 161, distance: 3.8
click at [532, 161] on input "16140" at bounding box center [521, 159] width 43 height 7
type input "21140"
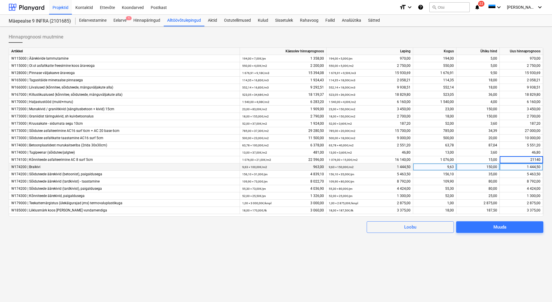
click at [523, 168] on div "1 444,50" at bounding box center [521, 166] width 38 height 7
click at [523, 172] on div "5 463,50" at bounding box center [521, 173] width 38 height 7
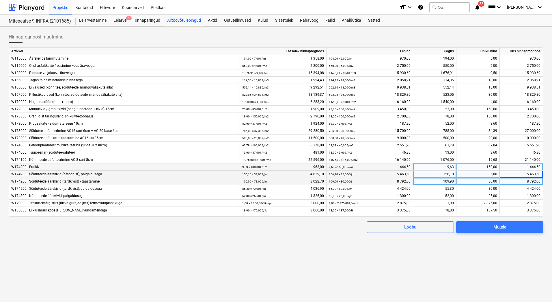
click at [522, 183] on div "8 792,00" at bounding box center [521, 181] width 38 height 7
click at [516, 225] on span "Muuda" at bounding box center [499, 227] width 73 height 8
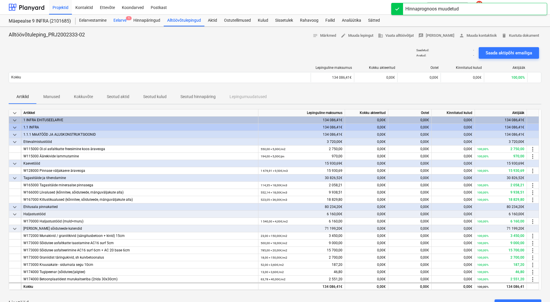
click at [122, 23] on div "Eelarve 1" at bounding box center [120, 21] width 20 height 12
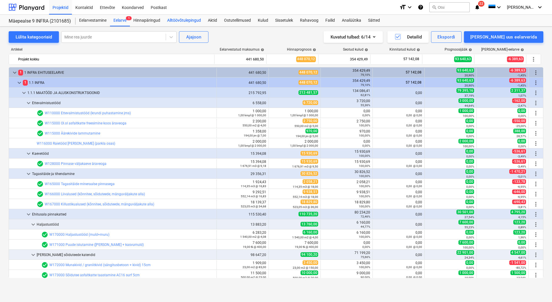
click at [200, 20] on div "Alltöövõtulepingud" at bounding box center [184, 21] width 41 height 12
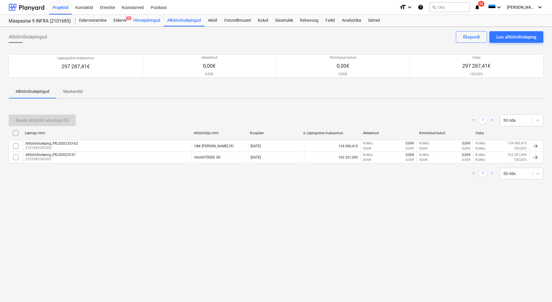
click at [142, 22] on div "Hinnapäringud" at bounding box center [147, 21] width 34 height 12
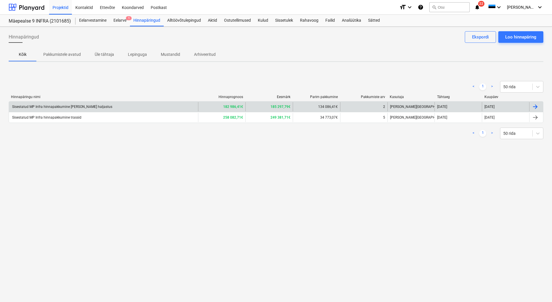
click at [82, 108] on div "Sisestatud MP Infra hinnapakkumine [PERSON_NAME] haljastus" at bounding box center [61, 107] width 101 height 4
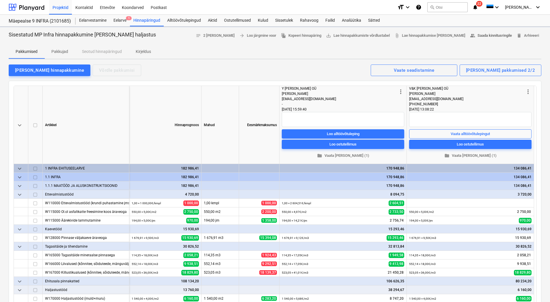
click at [500, 33] on span "people_alt Saada kinnitusringile" at bounding box center [491, 35] width 42 height 7
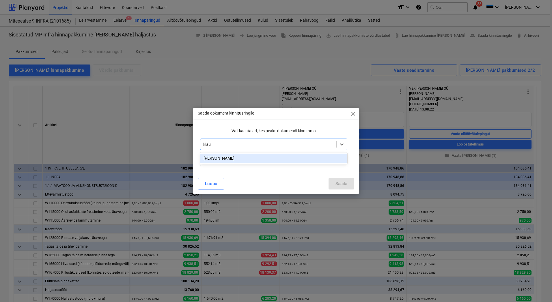
type input "[PERSON_NAME]"
click at [229, 156] on div "[PERSON_NAME]" at bounding box center [273, 157] width 147 height 9
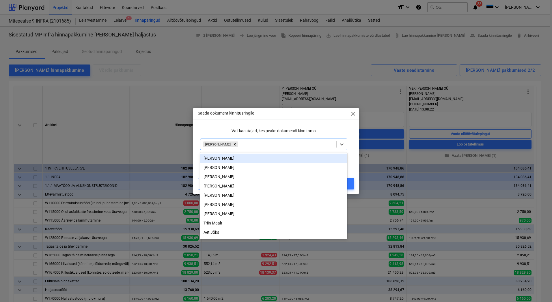
click at [213, 129] on p "Vali kasutajad, kes peaks dokumendi kinnitama" at bounding box center [273, 131] width 147 height 6
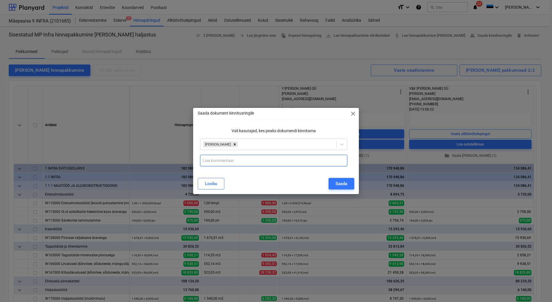
click at [229, 159] on input "text" at bounding box center [273, 161] width 147 height 12
click at [205, 159] on input "valtid töövõtjaks V&K [PERSON_NAME] OÜ" at bounding box center [273, 161] width 147 height 12
click at [276, 158] on input "Valtid töövõtjaks V&K [PERSON_NAME] OÜ" at bounding box center [273, 161] width 147 height 12
drag, startPoint x: 346, startPoint y: 159, endPoint x: 203, endPoint y: 161, distance: 142.7
click at [203, 161] on input "Valtid töövõtjaks V&K [PERSON_NAME] OÜ [PERSON_NAME] pakkumine sisaldab kõiki s…" at bounding box center [273, 161] width 147 height 12
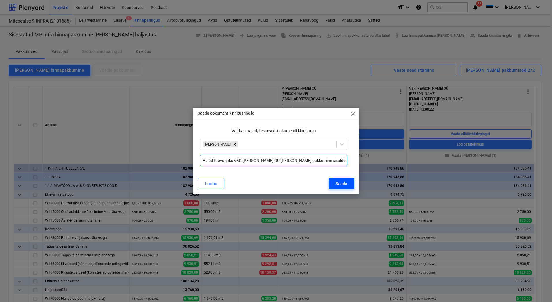
type input "Valtid töövõtjaks V&K [PERSON_NAME] OÜ [PERSON_NAME] pakkumine sisaldab kõiki s…"
click at [336, 182] on div "Saada" at bounding box center [342, 184] width 12 height 8
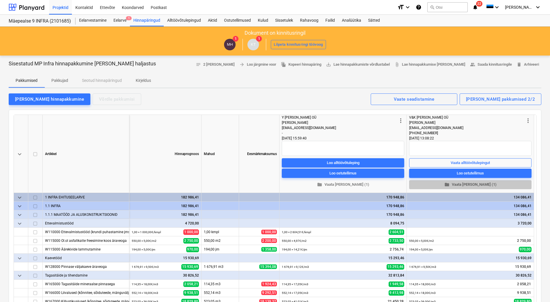
click at [473, 185] on span "folder Vaata [PERSON_NAME] (1)" at bounding box center [471, 184] width 118 height 7
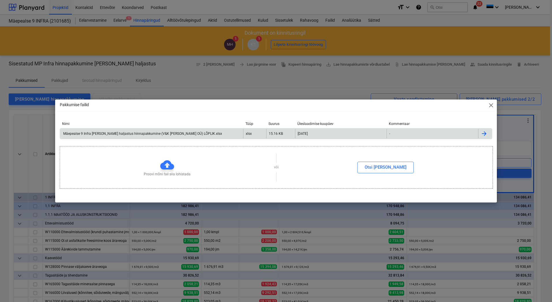
click at [102, 135] on div "Mäepealse 9 Infra [PERSON_NAME] haljastus hinnapakkumine (V&K [PERSON_NAME] OÜ)…" at bounding box center [142, 133] width 160 height 4
click at [140, 18] on div "Pakkumise failid close Nimi Tüüp Suurus Üleslaadimise kuupäev Kommentaar Mäepea…" at bounding box center [276, 151] width 552 height 302
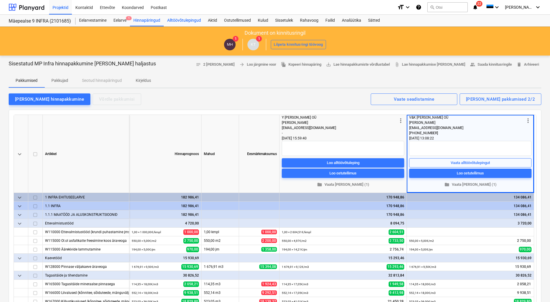
drag, startPoint x: 144, startPoint y: 19, endPoint x: 185, endPoint y: 23, distance: 41.5
click at [144, 19] on div "Hinnapäringud" at bounding box center [147, 21] width 34 height 12
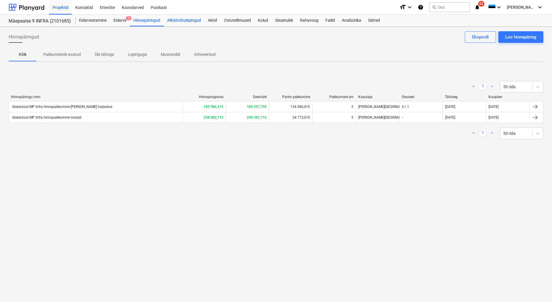
click at [190, 23] on div "Alltöövõtulepingud" at bounding box center [184, 21] width 41 height 12
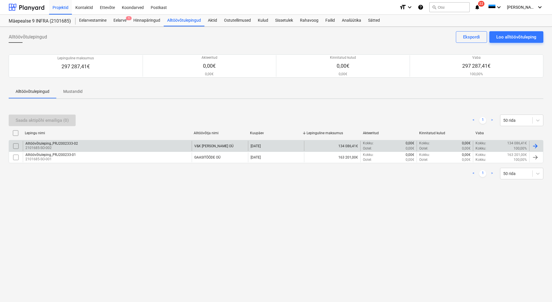
click at [103, 147] on div "Alltöövõtuleping_PRJ2002333-02 2101685-SO-002" at bounding box center [107, 146] width 169 height 10
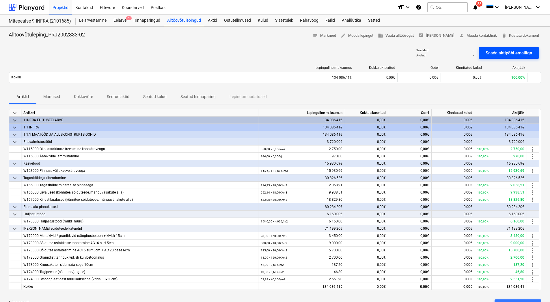
click at [490, 51] on div "Saada aktipõhi emailiga" at bounding box center [509, 53] width 47 height 8
click at [124, 19] on div "Eelarve 1" at bounding box center [120, 21] width 20 height 12
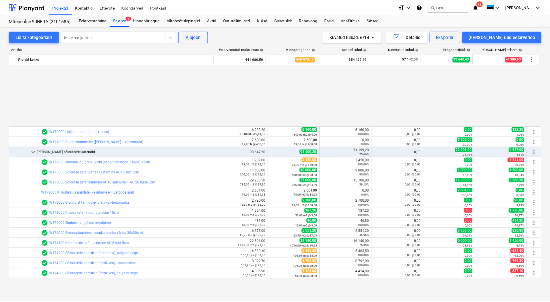
scroll to position [366, 0]
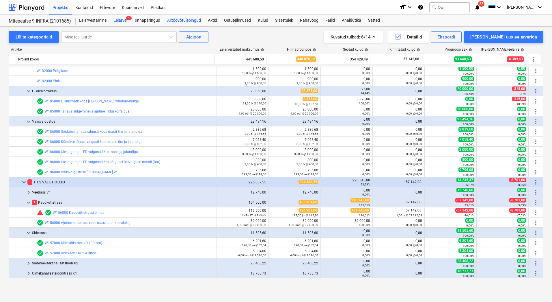
click at [181, 18] on div "Alltöövõtulepingud" at bounding box center [184, 21] width 41 height 12
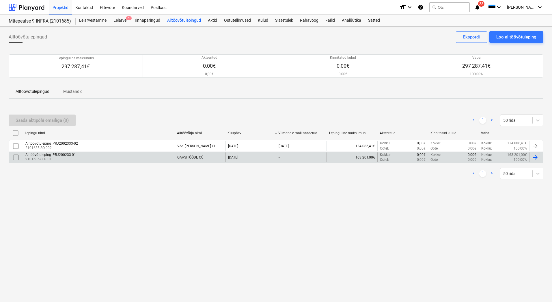
click at [107, 158] on div "Alltöövõtuleping_PRJ200233-01 2101685-SO-001" at bounding box center [99, 157] width 152 height 10
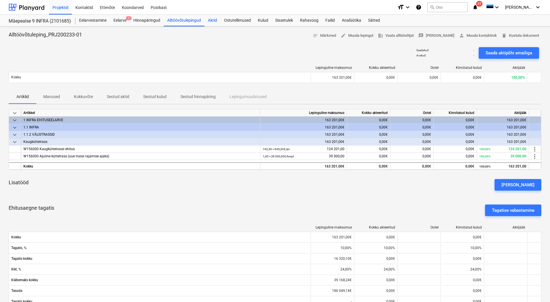
click at [214, 20] on div "Aktid" at bounding box center [213, 21] width 16 height 12
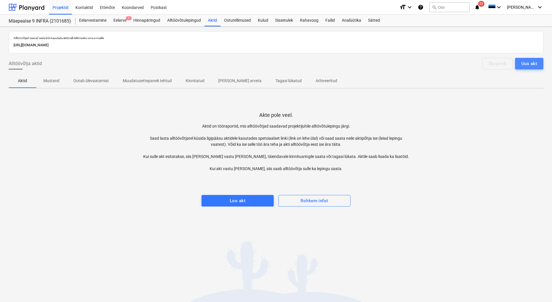
click at [528, 64] on div "Uus akt" at bounding box center [530, 64] width 16 height 8
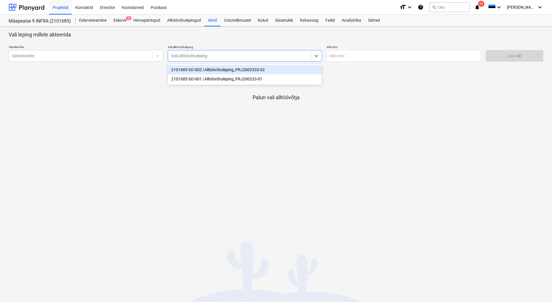
click at [249, 56] on div at bounding box center [240, 56] width 138 height 6
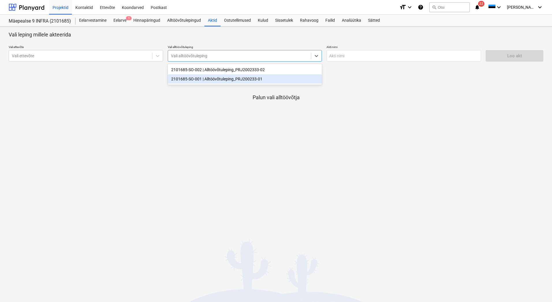
click at [244, 80] on div "2101685-SO-001 | Alltöövõtuleping_PRJ200233-01" at bounding box center [245, 78] width 155 height 9
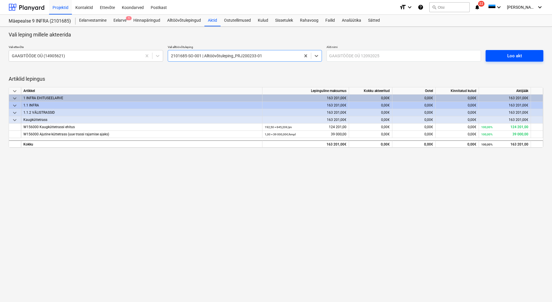
click at [522, 57] on span "Loo akt" at bounding box center [515, 56] width 44 height 8
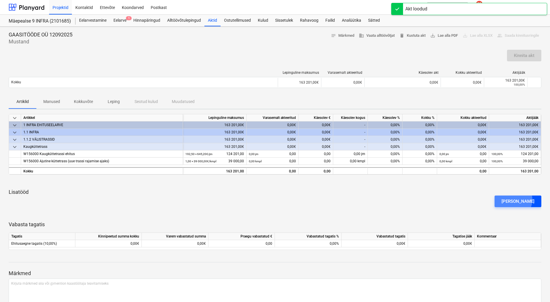
click at [523, 199] on div "[PERSON_NAME]" at bounding box center [518, 201] width 33 height 8
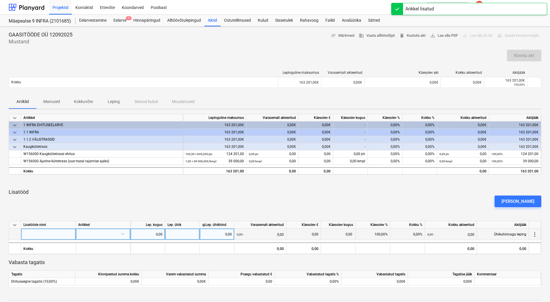
click at [44, 234] on div at bounding box center [48, 234] width 55 height 12
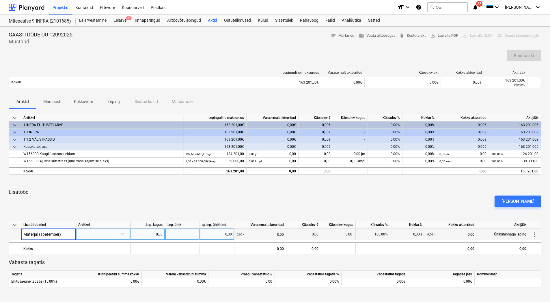
click at [88, 236] on div at bounding box center [103, 233] width 50 height 10
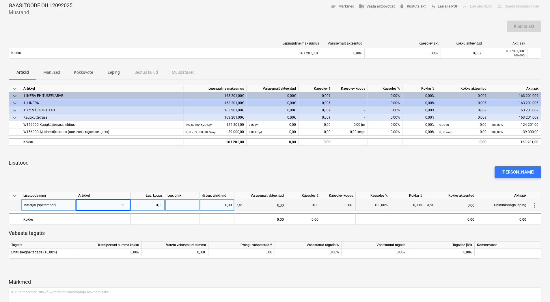
click at [91, 202] on div at bounding box center [103, 204] width 50 height 10
click at [97, 226] on div "-- -- -- -- W156000 Kaugküttetrassi ehitus" at bounding box center [103, 226] width 50 height 9
click at [145, 203] on div "0,00" at bounding box center [148, 205] width 30 height 12
click at [173, 202] on div at bounding box center [182, 205] width 35 height 12
click at [221, 206] on div "0,00" at bounding box center [217, 205] width 30 height 12
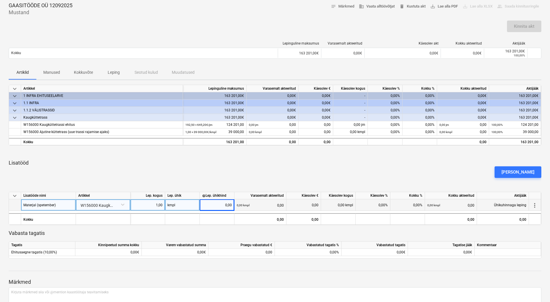
click at [221, 206] on div "0,00" at bounding box center [217, 205] width 30 height 12
click at [267, 202] on div "0,00 kmpl 0,00" at bounding box center [260, 205] width 47 height 12
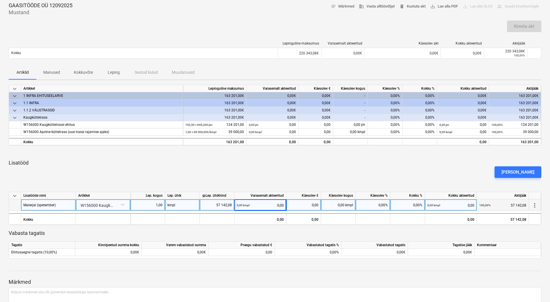
click at [152, 204] on div "1,00" at bounding box center [148, 205] width 30 height 12
click at [152, 204] on input "1" at bounding box center [148, 204] width 34 height 11
click at [296, 205] on div "0,00" at bounding box center [304, 205] width 30 height 12
click at [374, 203] on div "0,00%" at bounding box center [373, 205] width 35 height 12
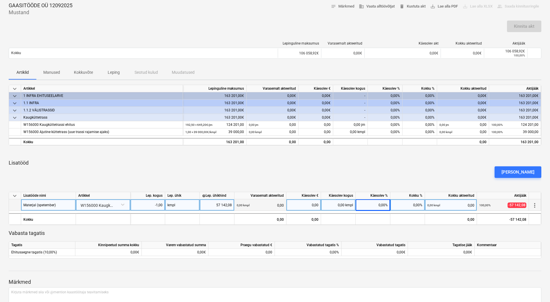
click at [384, 173] on div "[PERSON_NAME]" at bounding box center [275, 172] width 538 height 16
click at [389, 161] on p "Lisatööd" at bounding box center [275, 162] width 533 height 7
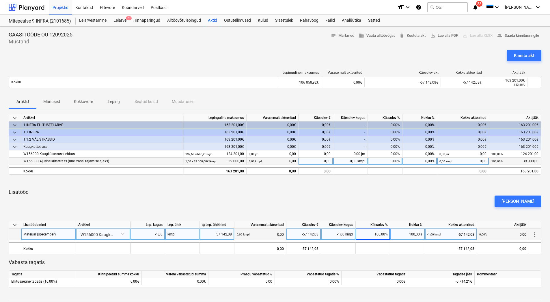
click at [385, 159] on div "0,00%" at bounding box center [385, 160] width 35 height 7
click at [387, 187] on div "keyboard_arrow_down Artikkel Lepinguline maksumus Varasemalt akteeritud Käesole…" at bounding box center [275, 201] width 533 height 174
drag, startPoint x: 357, startPoint y: 177, endPoint x: 354, endPoint y: 183, distance: 6.7
click at [354, 183] on div "keyboard_arrow_down Artikkel Lepinguline [PERSON_NAME] akteeritud Käesolev € Kä…" at bounding box center [275, 201] width 533 height 174
click at [428, 184] on div "keyboard_arrow_down Artikkel Lepinguline [PERSON_NAME] akteeritud Käesolev € Kä…" at bounding box center [275, 201] width 533 height 174
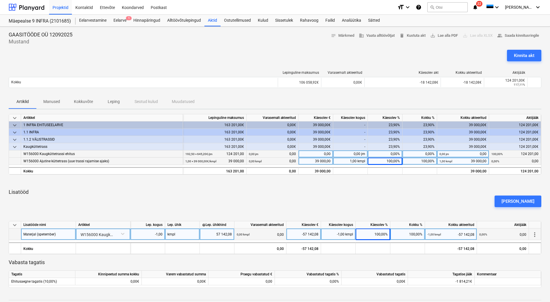
click at [389, 154] on div "0,00%" at bounding box center [385, 153] width 35 height 7
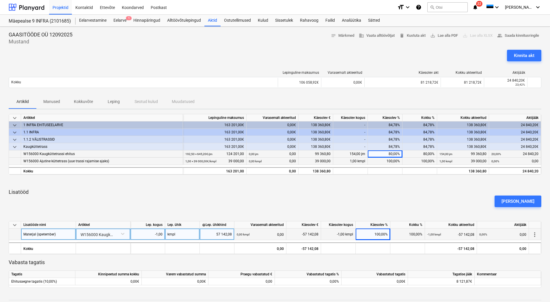
click at [392, 198] on div "[PERSON_NAME]" at bounding box center [275, 201] width 538 height 16
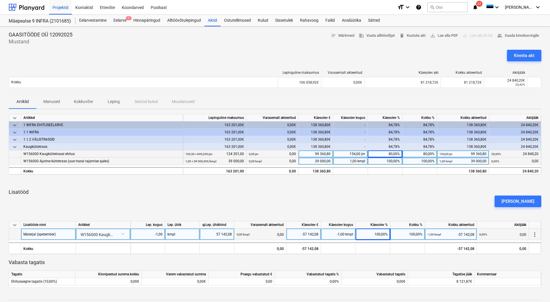
click at [384, 154] on div "80,00%" at bounding box center [385, 153] width 35 height 7
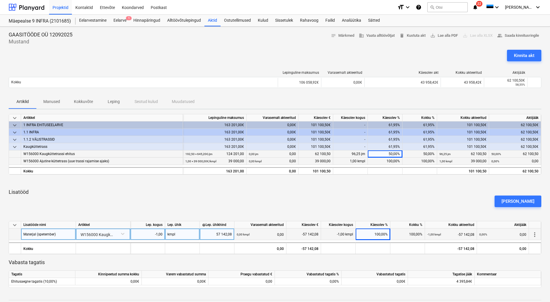
click at [381, 185] on div "keyboard_arrow_down Artikkel Lepinguline maksumus Varasemalt akteeritud Käesole…" at bounding box center [275, 201] width 533 height 174
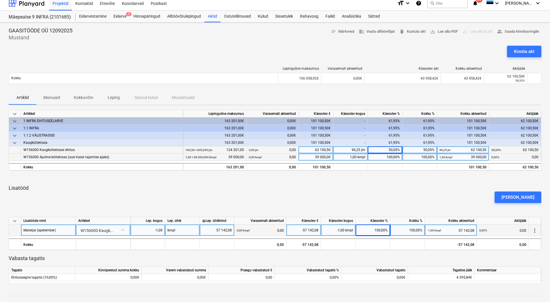
scroll to position [72, 0]
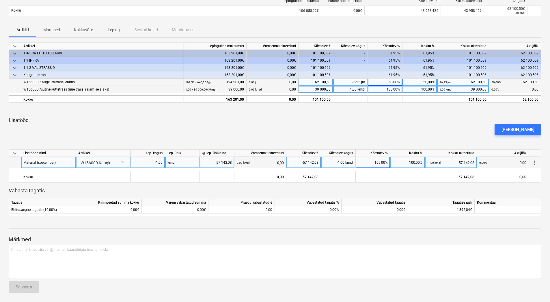
click at [424, 122] on div "[PERSON_NAME]" at bounding box center [275, 129] width 538 height 16
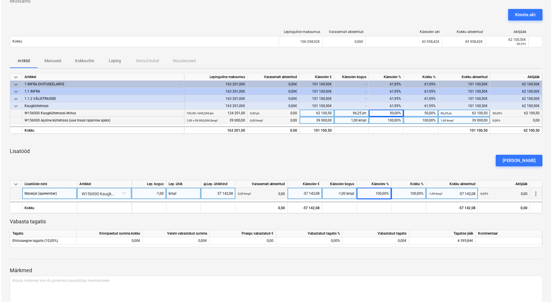
scroll to position [0, 0]
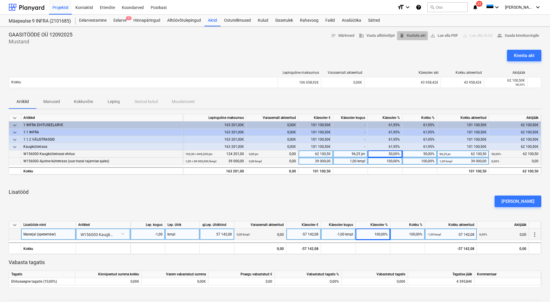
click at [414, 35] on span "delete Kustuta akt" at bounding box center [413, 35] width 26 height 7
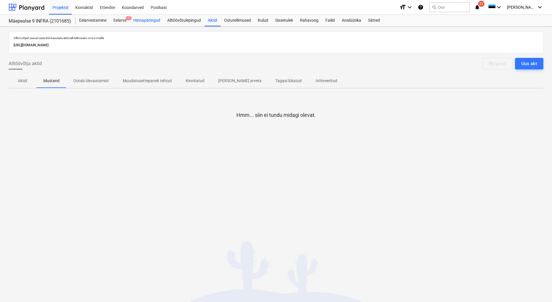
click at [140, 21] on div "Hinnapäringud" at bounding box center [147, 21] width 34 height 12
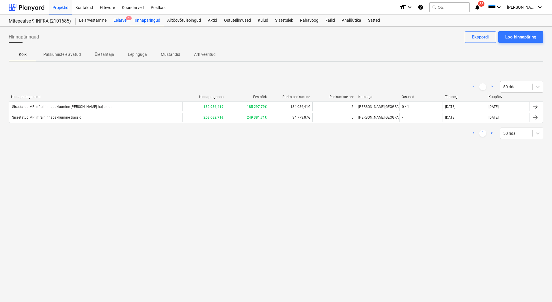
click at [120, 21] on div "Eelarve 1" at bounding box center [120, 21] width 20 height 12
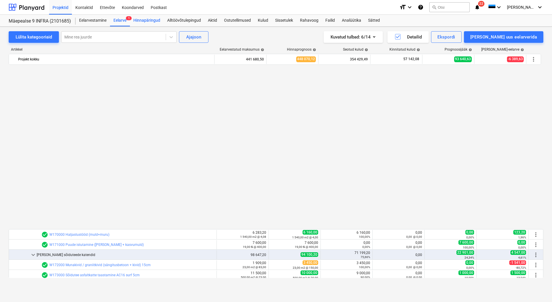
scroll to position [366, 0]
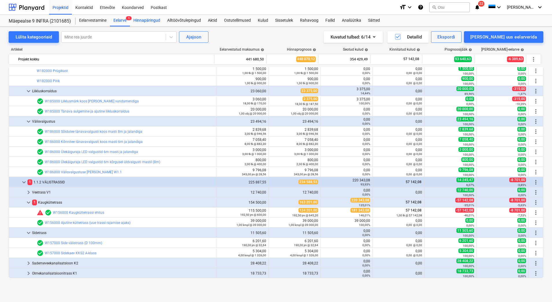
click at [137, 20] on div "Hinnapäringud" at bounding box center [147, 21] width 34 height 12
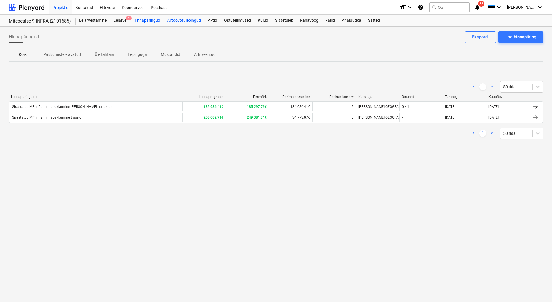
click at [177, 20] on div "Alltöövõtulepingud" at bounding box center [184, 21] width 41 height 12
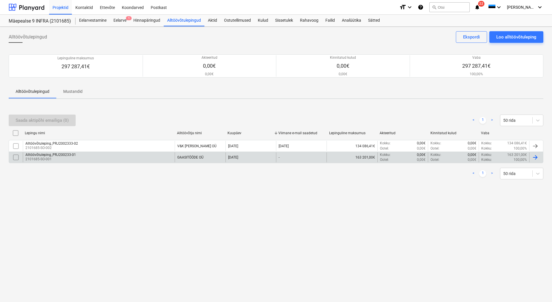
click at [16, 158] on input "checkbox" at bounding box center [15, 157] width 9 height 9
click at [58, 120] on div "Saada aktipõhi emailiga (1)" at bounding box center [42, 120] width 53 height 8
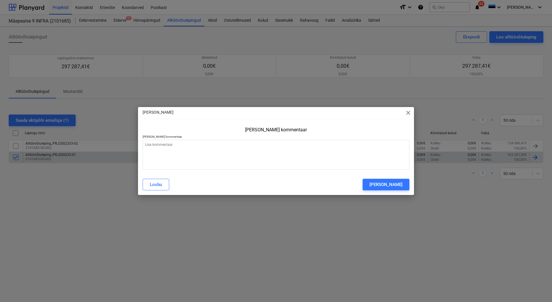
click at [242, 139] on p "[PERSON_NAME] kommentaar" at bounding box center [276, 137] width 267 height 5
click at [234, 153] on textarea at bounding box center [276, 155] width 267 height 30
click at [285, 154] on textarea "Palun täita ja saata kontrollimiseks hiljemalt 18.09 Palun arvestada lisatööna …" at bounding box center [276, 155] width 267 height 30
click at [382, 185] on div "[PERSON_NAME]" at bounding box center [386, 185] width 33 height 8
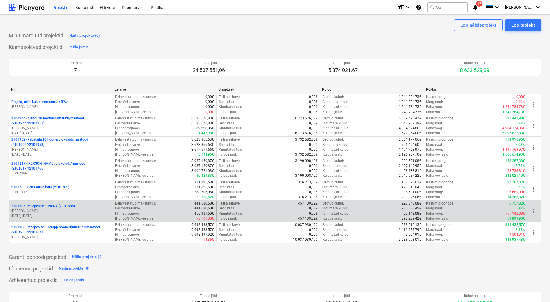
click at [67, 217] on p "[DATE] - [DATE]" at bounding box center [60, 215] width 99 height 5
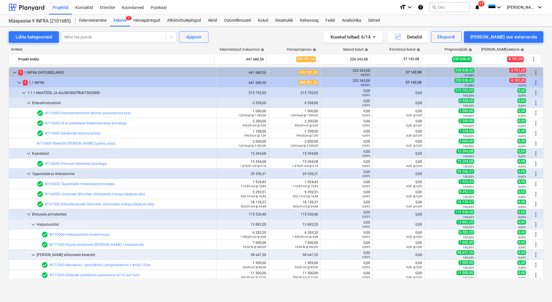
click at [266, 35] on div "Lülita kategooriaid Mine rea juurde Ajajoon Kuvatud tulbad : 6/14 Detailid Eksp…" at bounding box center [276, 37] width 535 height 12
click at [86, 37] on div at bounding box center [113, 37] width 99 height 6
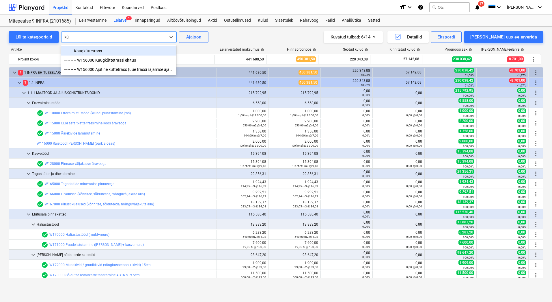
type input "k"
type input "u"
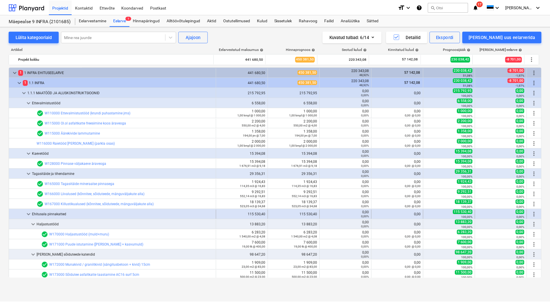
scroll to position [29, 0]
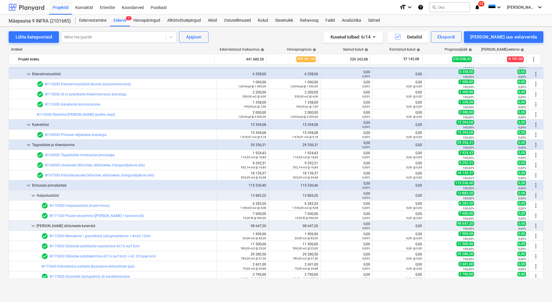
click at [33, 8] on div at bounding box center [27, 7] width 36 height 14
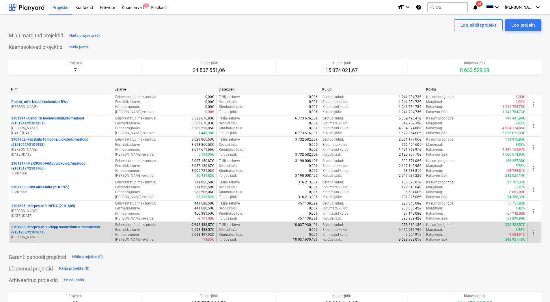
click at [57, 230] on p "2101988 - Mäepealse 9 I etapp hoone/üldkulud//maatööd (2101988//2101671)" at bounding box center [60, 229] width 99 height 10
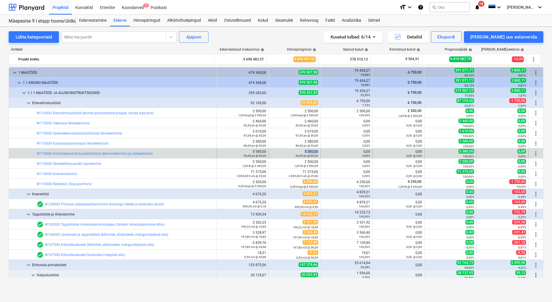
drag, startPoint x: 303, startPoint y: 151, endPoint x: 317, endPoint y: 152, distance: 13.3
click at [317, 152] on div "edit 5 580,00 93,00 jm @ 60,00" at bounding box center [295, 153] width 52 height 9
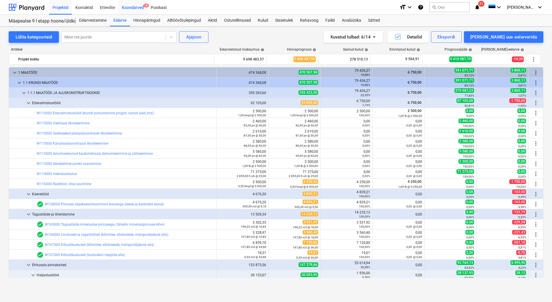
click at [132, 9] on div "Koondarved 4" at bounding box center [132, 7] width 29 height 15
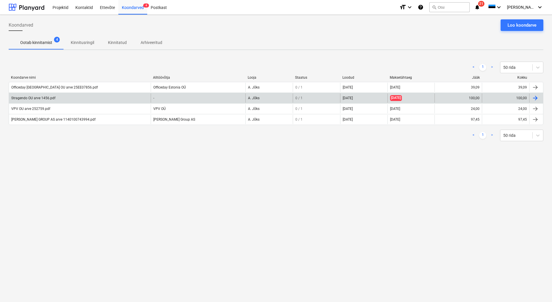
click at [54, 101] on div "Stragendo OU arve 1456.pdf" at bounding box center [80, 97] width 142 height 9
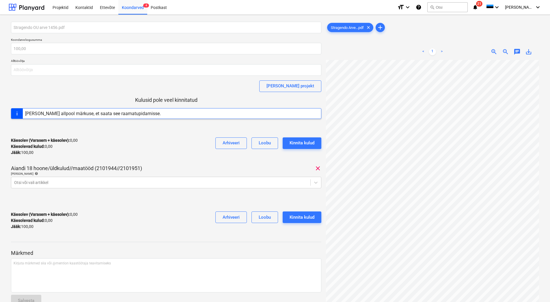
scroll to position [1, 24]
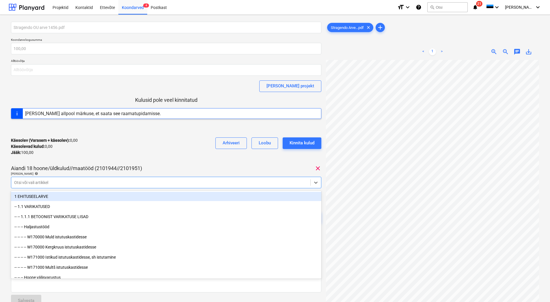
click at [130, 182] on div at bounding box center [161, 182] width 294 height 6
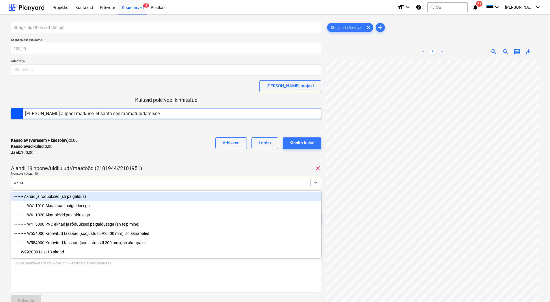
type input "aknal"
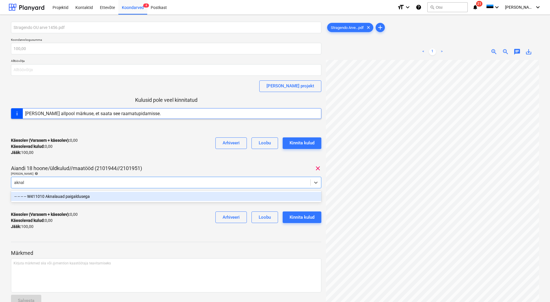
click at [55, 196] on div "-- -- -- -- W411010 Aknalauad paigaldusega" at bounding box center [166, 196] width 311 height 9
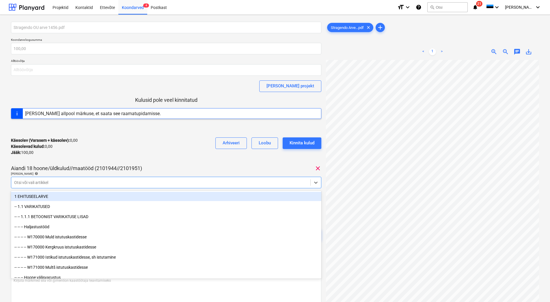
click at [107, 155] on div "Käesolev (Varasem + käesolev) : 0,00 Käesolevad kulud : 0,00 Jääk : 100,00 Arhi…" at bounding box center [166, 146] width 311 height 27
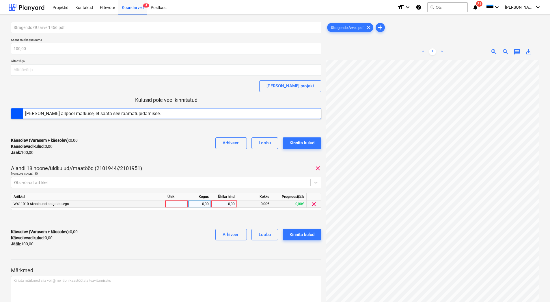
click at [220, 205] on div "0,00" at bounding box center [224, 203] width 21 height 7
type input "100"
click at [159, 234] on div "Käesolev (Varasem + käesolev) : 100,00 Käesolevad kulud : 100,00 Jääk : 0,00 Ar…" at bounding box center [166, 237] width 311 height 27
click at [300, 232] on div "Kinnita kulud" at bounding box center [302, 235] width 25 height 8
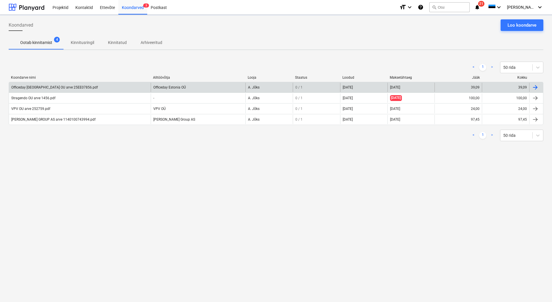
click at [59, 86] on div "Officeday Estonia OU arve 25EE07856.pdf" at bounding box center [54, 87] width 87 height 4
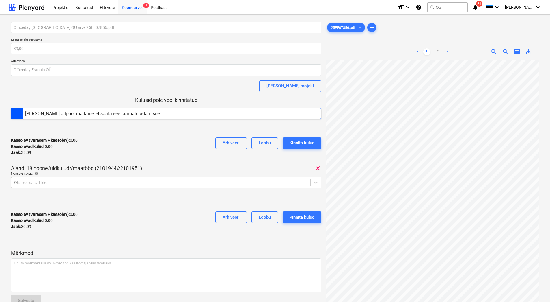
click at [161, 183] on div at bounding box center [161, 182] width 294 height 6
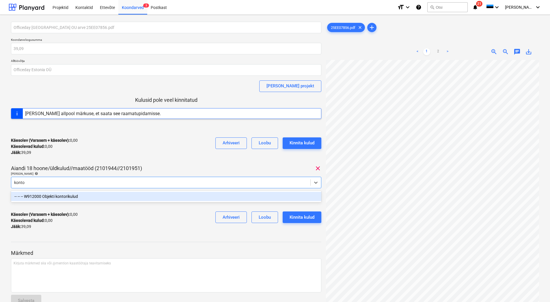
type input "kontor"
click at [86, 194] on div "-- -- -- W912000 Objekti kontorikulud" at bounding box center [166, 196] width 311 height 9
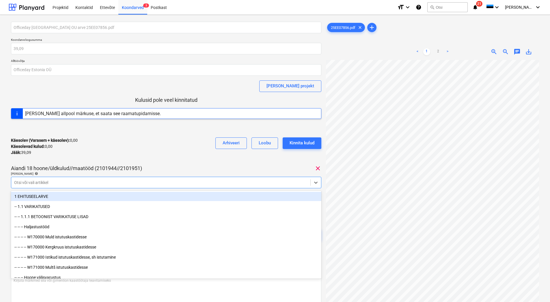
click at [123, 158] on div "Käesolev (Varasem + käesolev) : 0,00 Käesolevad kulud : 0,00 Jääk : 39,09 Arhiv…" at bounding box center [166, 146] width 311 height 27
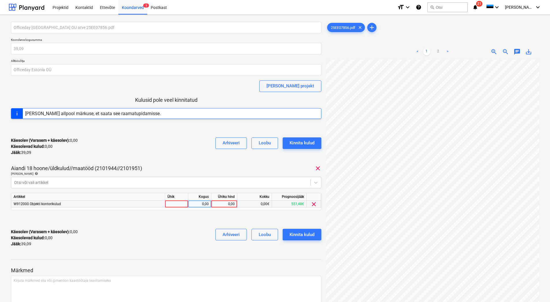
click at [219, 203] on div "0,00" at bounding box center [224, 203] width 21 height 7
type input "39,09"
click at [205, 229] on div "Käesolev (Varasem + käesolev) : 39,09 Käesolevad kulud : 39,09 Jääk : 0,00 Arhi…" at bounding box center [166, 237] width 311 height 27
click at [305, 237] on div "Kinnita kulud" at bounding box center [302, 235] width 25 height 8
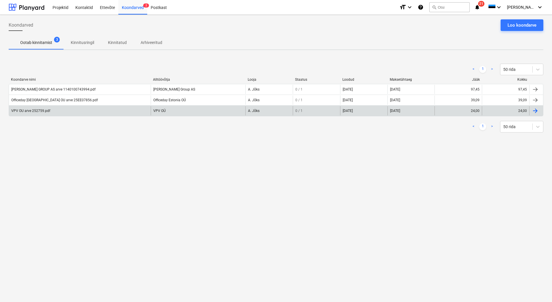
click at [38, 108] on div "VPV OU arve 252759.pdf" at bounding box center [80, 110] width 142 height 9
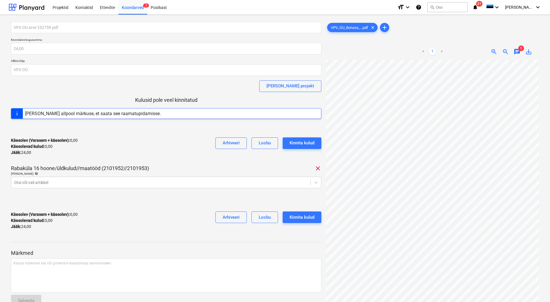
scroll to position [10, 4]
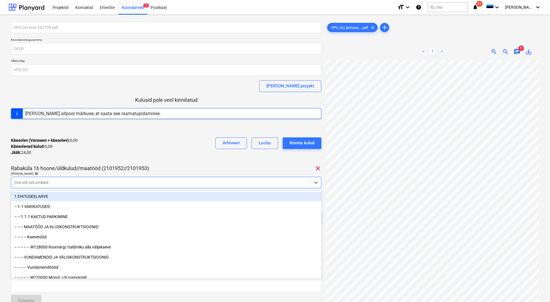
click at [50, 184] on div at bounding box center [161, 182] width 294 height 6
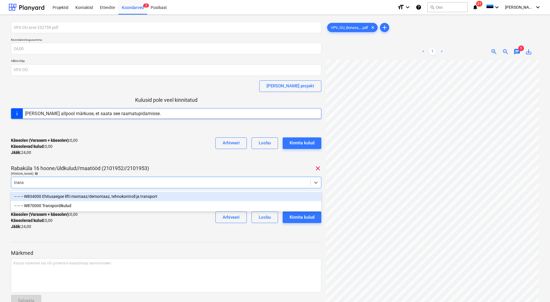
type input "transp"
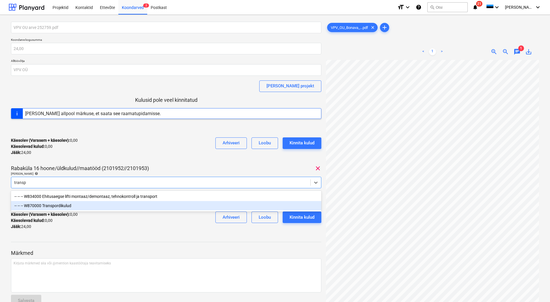
click at [60, 204] on div "-- -- -- W870000 Transpordikulud" at bounding box center [166, 205] width 311 height 9
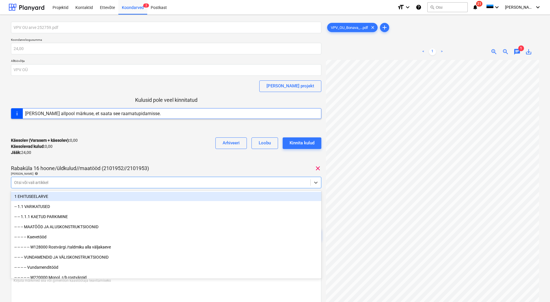
click at [94, 157] on div "Käesolev (Varasem + käesolev) : 0,00 Käesolevad kulud : 0,00 Jääk : 24,00 Arhiv…" at bounding box center [166, 146] width 311 height 27
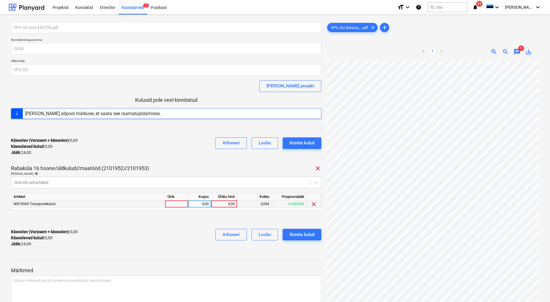
click at [227, 205] on div "0,00" at bounding box center [224, 203] width 21 height 7
type input "24"
click at [141, 254] on div at bounding box center [166, 253] width 311 height 5
click at [305, 236] on div "Kinnita kulud" at bounding box center [302, 235] width 25 height 8
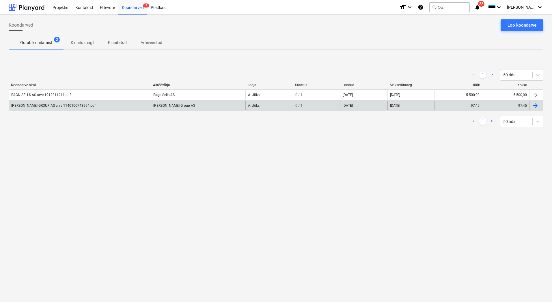
click at [44, 106] on div "BAUHOF GROUP AS arve 1140100743994.pdf" at bounding box center [53, 105] width 84 height 4
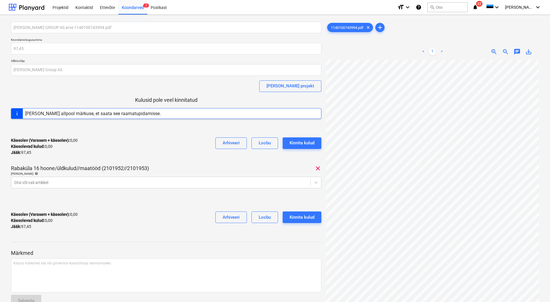
scroll to position [5, 28]
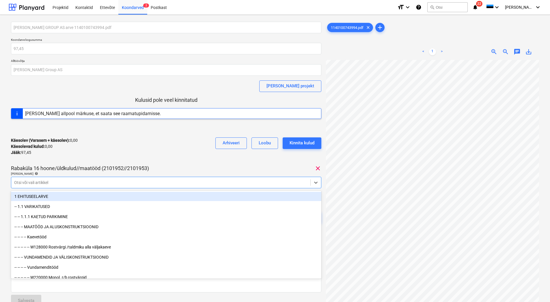
click at [102, 181] on div at bounding box center [161, 182] width 294 height 6
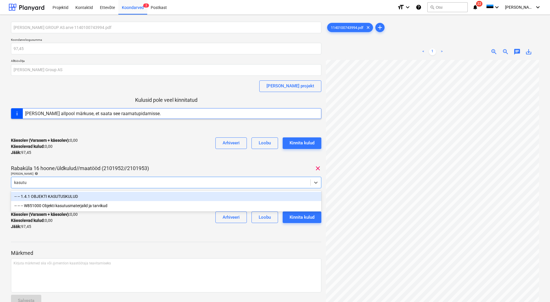
type input "kasutus"
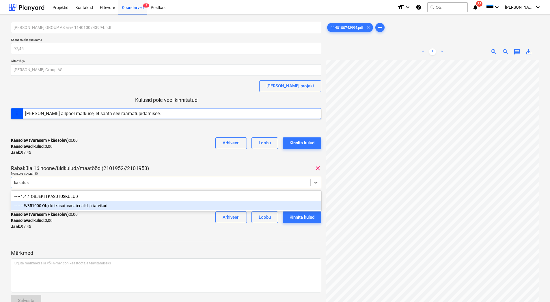
click at [93, 207] on div "-- -- -- W851000 Objekti kasutusmaterjalid ja tarvikud" at bounding box center [166, 205] width 311 height 9
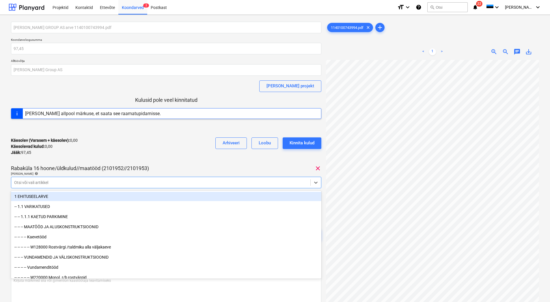
click at [132, 157] on div "Käesolev (Varasem + käesolev) : 0,00 Käesolevad kulud : 0,00 Jääk : 97,45 Arhiv…" at bounding box center [166, 146] width 311 height 27
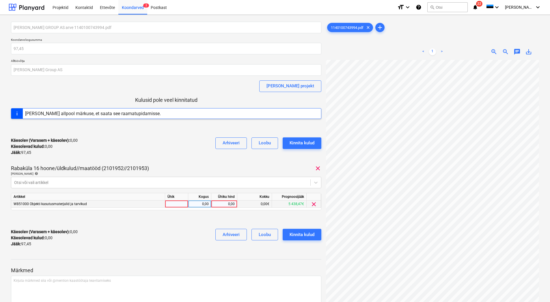
click at [227, 205] on div "0,00" at bounding box center [224, 203] width 21 height 7
type input "97,45"
click at [171, 245] on div "Käesolev (Varasem + käesolev) : 0,00 Käesolevad kulud : 0,00 Jääk : 97,45 Arhiv…" at bounding box center [166, 237] width 311 height 27
click at [313, 235] on div "Kinnita kulud" at bounding box center [302, 235] width 25 height 8
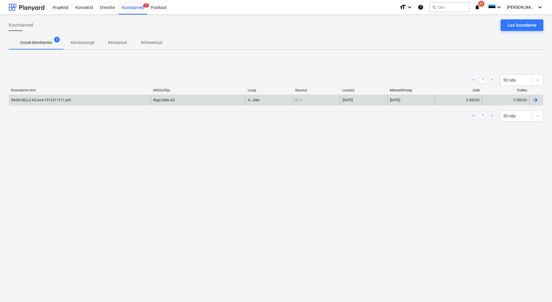
click at [47, 103] on div "RAGN-SELLS AS arve 1912311211.pdf" at bounding box center [80, 99] width 142 height 9
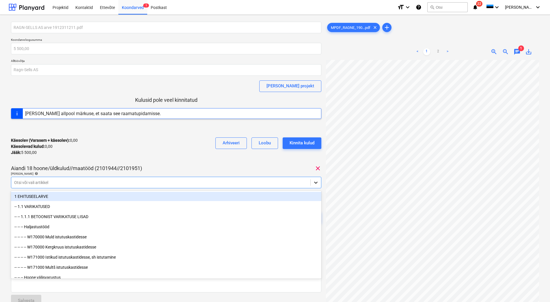
click at [318, 184] on icon at bounding box center [316, 182] width 6 height 6
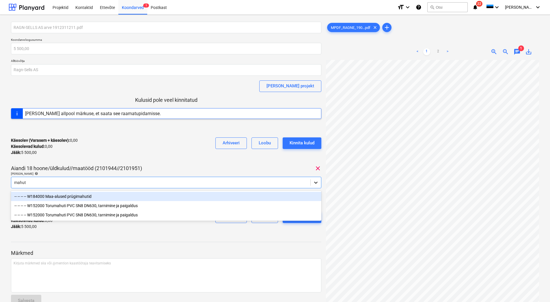
type input "mahuti"
click at [101, 196] on div "-- -- -- -- W184000 Maa-alused prügimahutid" at bounding box center [166, 196] width 311 height 9
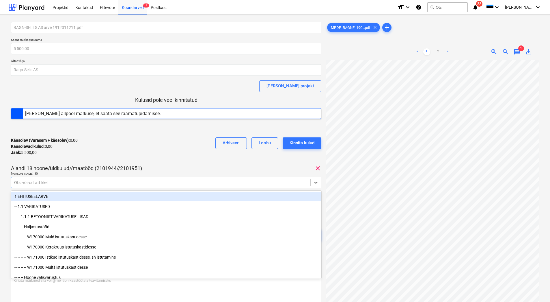
click at [122, 146] on div "Käesolev (Varasem + käesolev) : 0,00 Käesolevad kulud : 0,00 Jääk : 5 500,00 Ar…" at bounding box center [166, 146] width 311 height 27
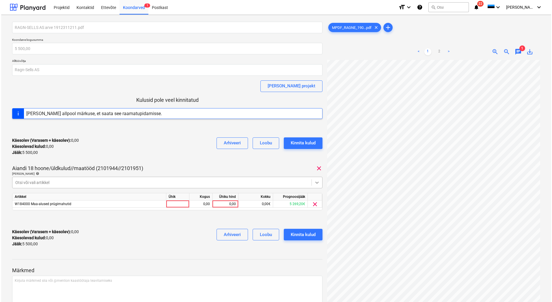
scroll to position [0, 48]
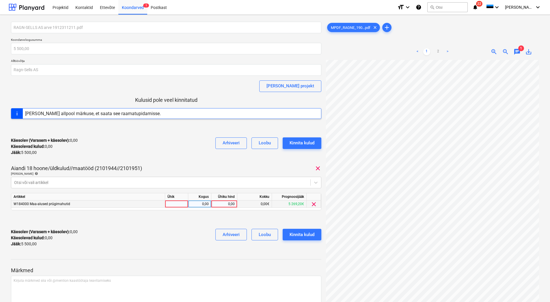
click at [225, 203] on div "0,00" at bounding box center [224, 203] width 21 height 7
type input "5500"
click at [169, 240] on div "Käesolev (Varasem + käesolev) : 5 500,00 Käesolevad kulud : 5 500,00 Jääk : 0,0…" at bounding box center [166, 237] width 311 height 27
click at [301, 234] on div "Kinnita kulud" at bounding box center [302, 235] width 25 height 8
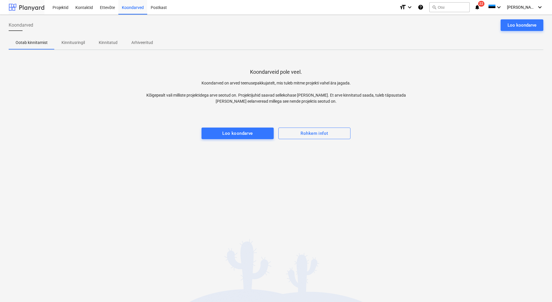
click at [22, 6] on div at bounding box center [27, 7] width 36 height 14
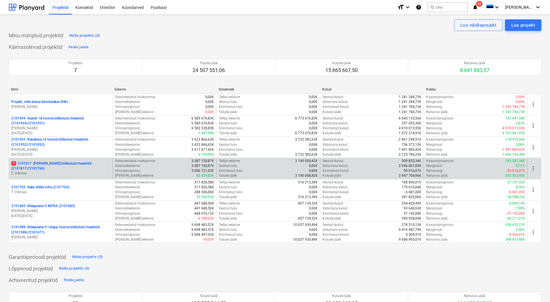
click at [73, 173] on p "T. Villmäe" at bounding box center [60, 173] width 99 height 5
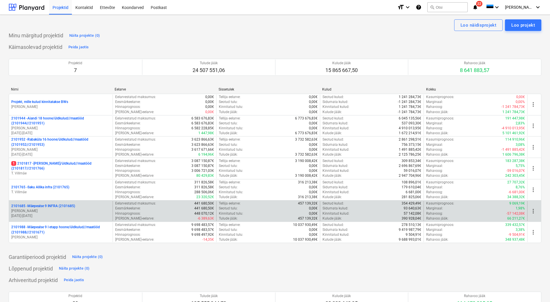
click at [63, 214] on p "[DATE] - [DATE]" at bounding box center [60, 215] width 99 height 5
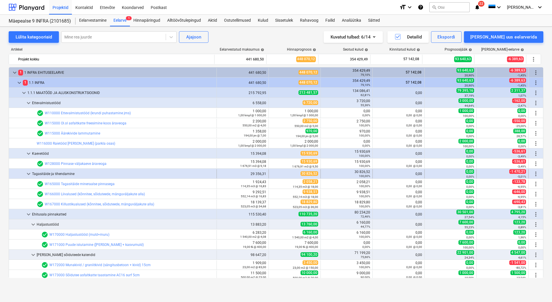
scroll to position [29, 0]
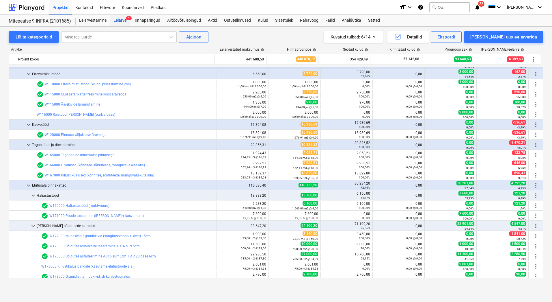
click at [122, 19] on div "Eelarve 1" at bounding box center [120, 21] width 20 height 12
click at [25, 39] on div "Lülita kategooriaid" at bounding box center [34, 37] width 36 height 8
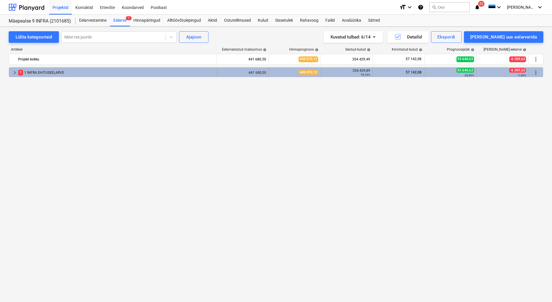
click at [28, 73] on div "1 1 INFRA EHITUSEELARVE" at bounding box center [116, 72] width 196 height 9
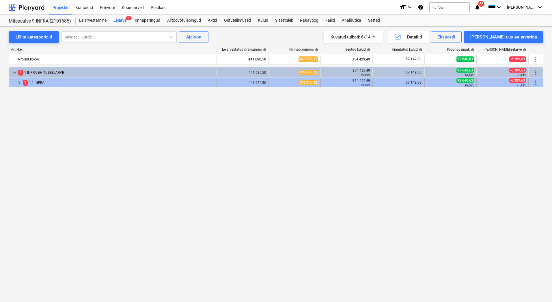
click at [30, 82] on div "1 1.1 INFRA" at bounding box center [119, 82] width 192 height 9
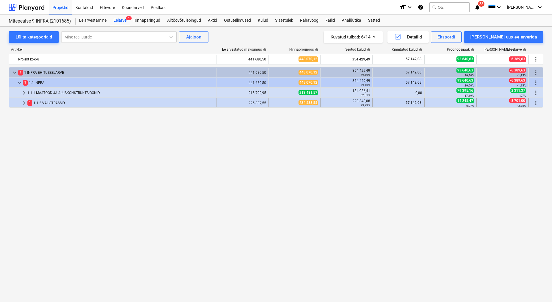
click at [29, 104] on span "1" at bounding box center [29, 102] width 5 height 5
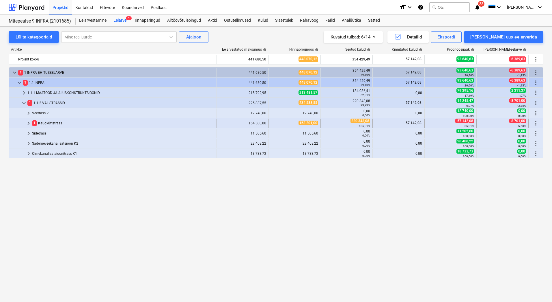
click at [44, 122] on div "1 Kaugküttetrass" at bounding box center [123, 122] width 182 height 9
